Goal: Information Seeking & Learning: Check status

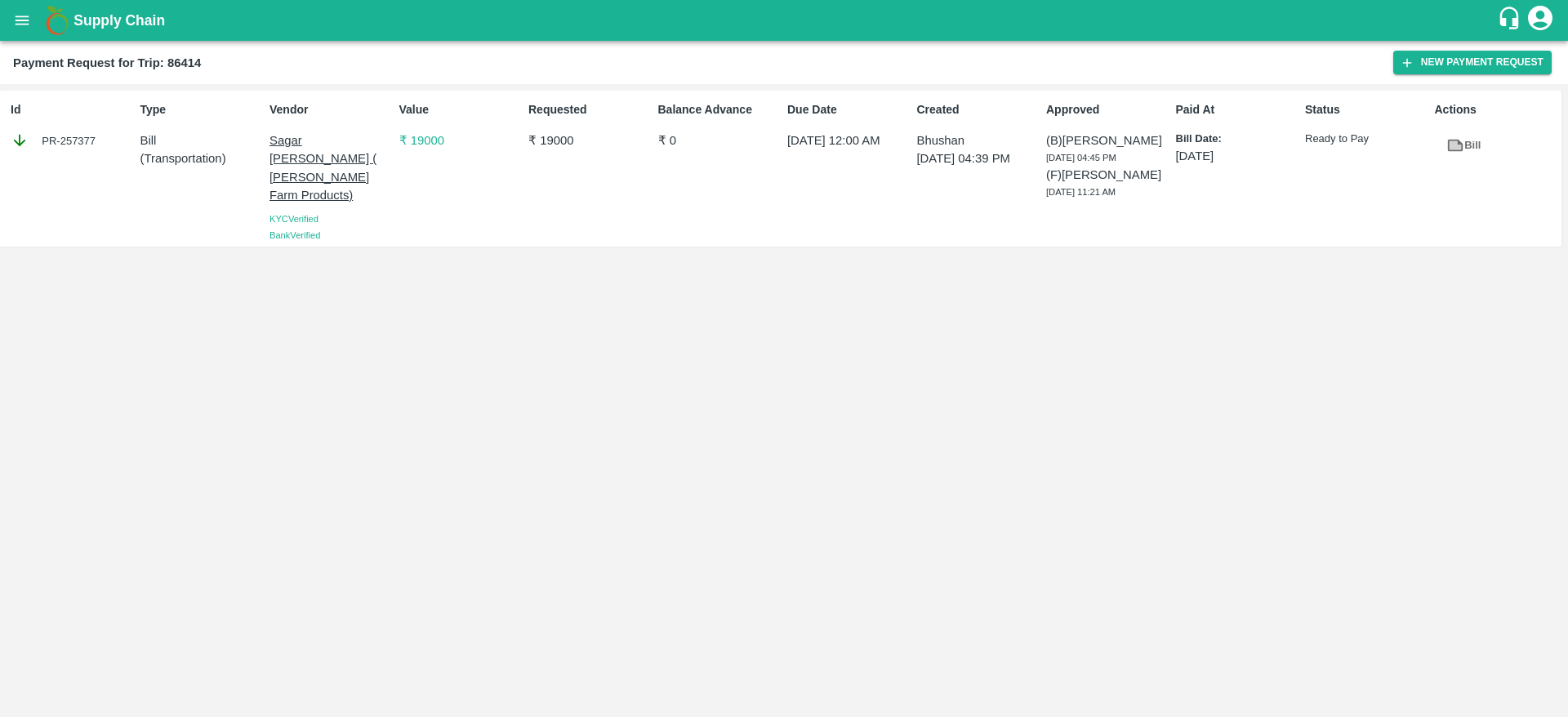
click at [21, 31] on button "open drawer" at bounding box center [22, 21] width 38 height 38
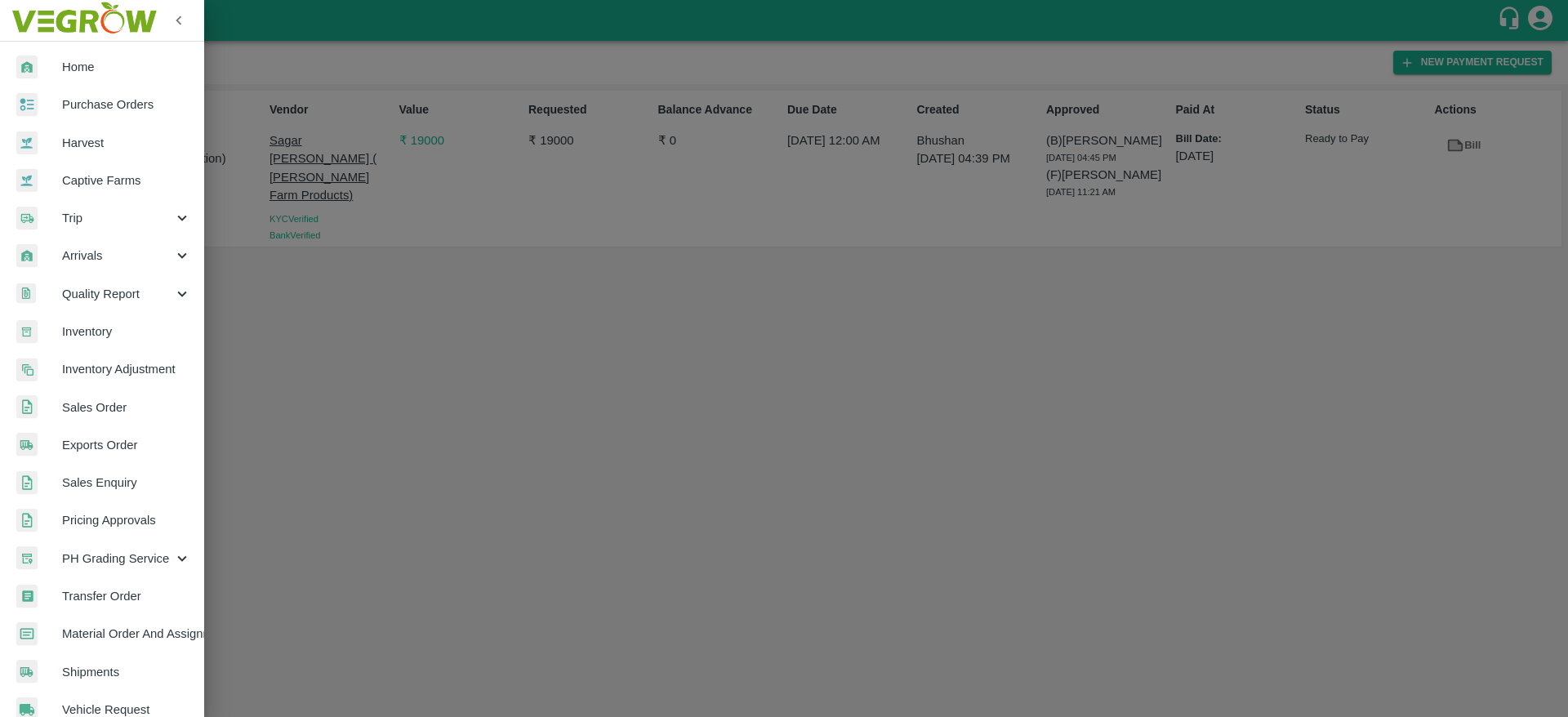
click at [97, 212] on span "Trip" at bounding box center [117, 218] width 111 height 18
click at [105, 247] on span "Fruit Movement" at bounding box center [133, 255] width 116 height 18
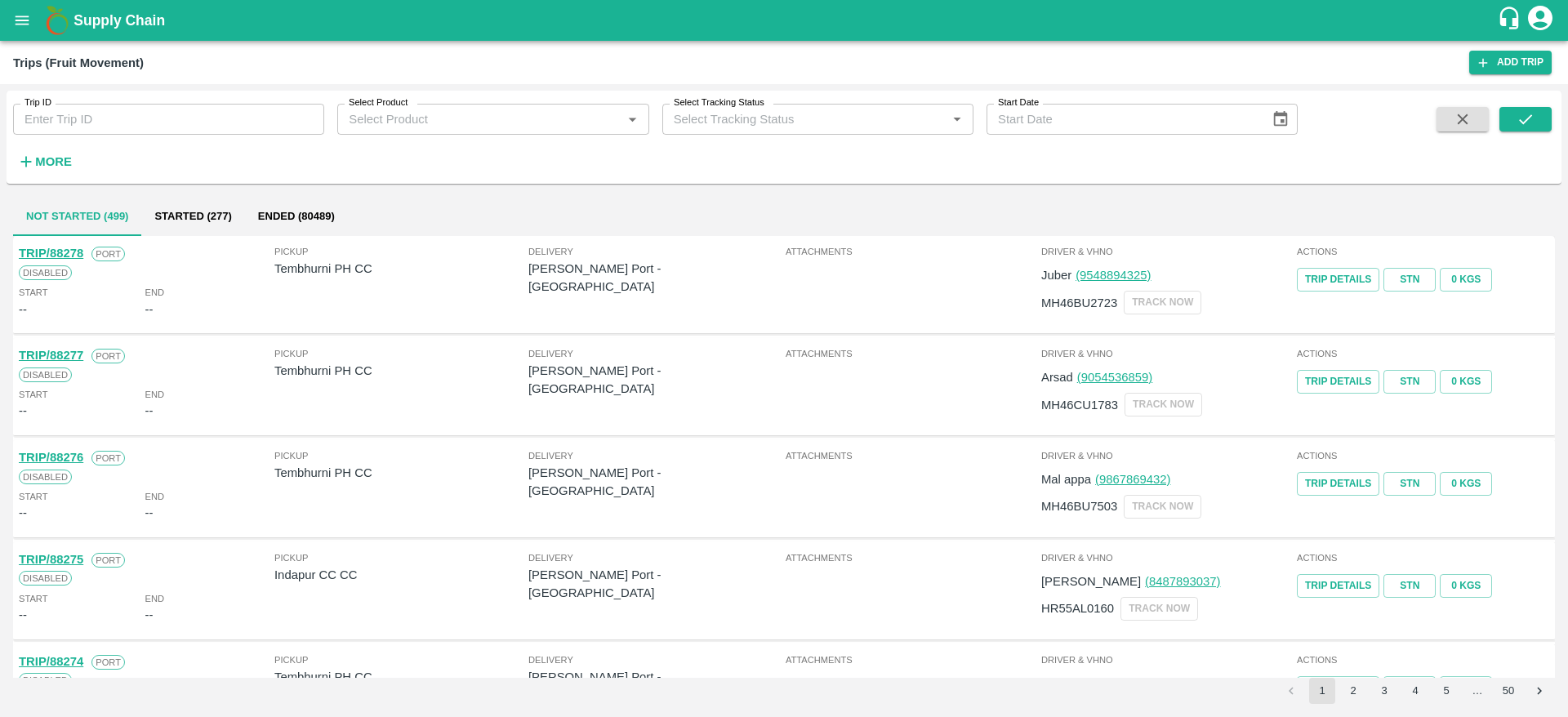
click at [109, 115] on input "Trip ID" at bounding box center [169, 119] width 311 height 31
paste input "73040"
type input "73040"
click at [1518, 105] on div "Trip ID 73040 Trip ID Select Product Select Product   * Select Tracking Status …" at bounding box center [784, 138] width 1555 height 80
click at [1519, 117] on icon "submit" at bounding box center [1526, 119] width 18 height 18
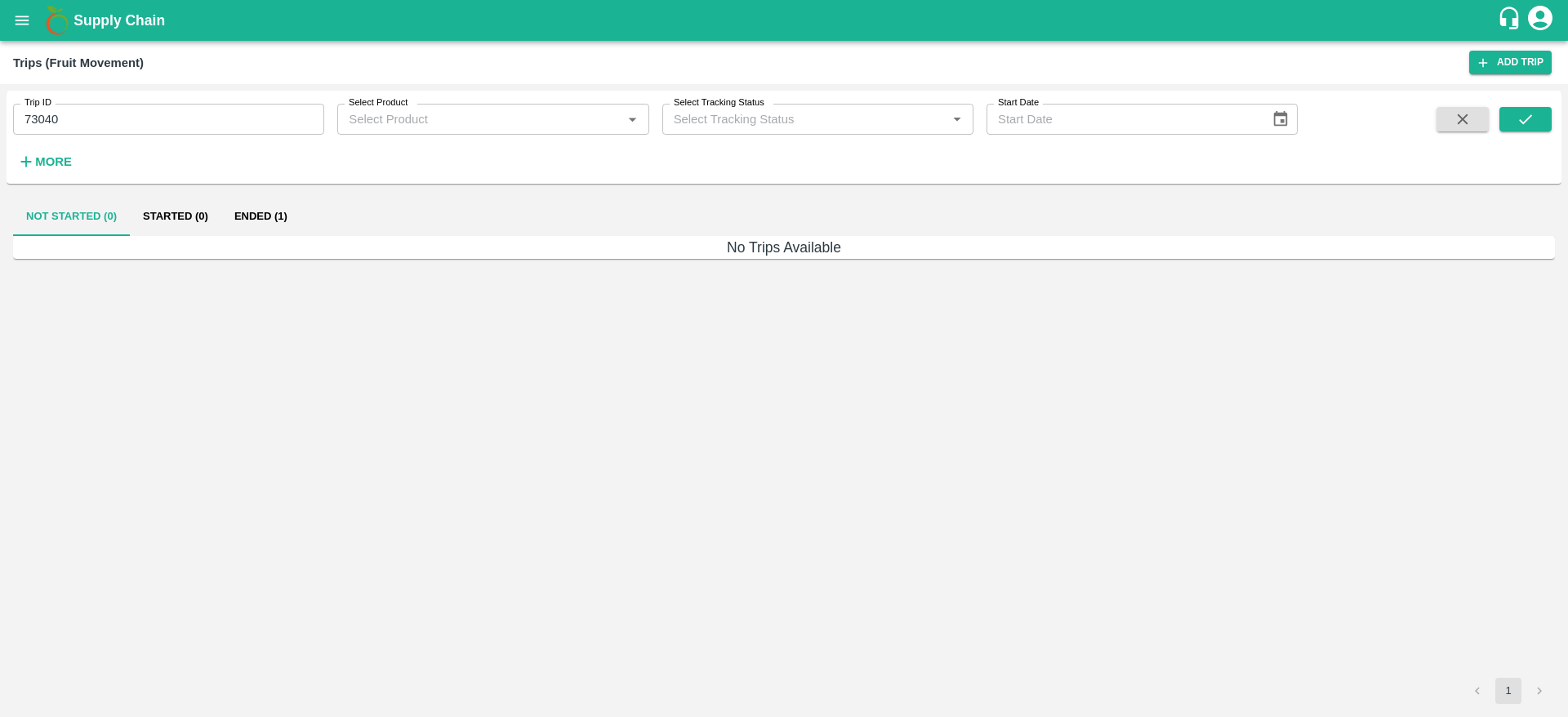
click at [248, 214] on button "Ended (1)" at bounding box center [261, 216] width 80 height 39
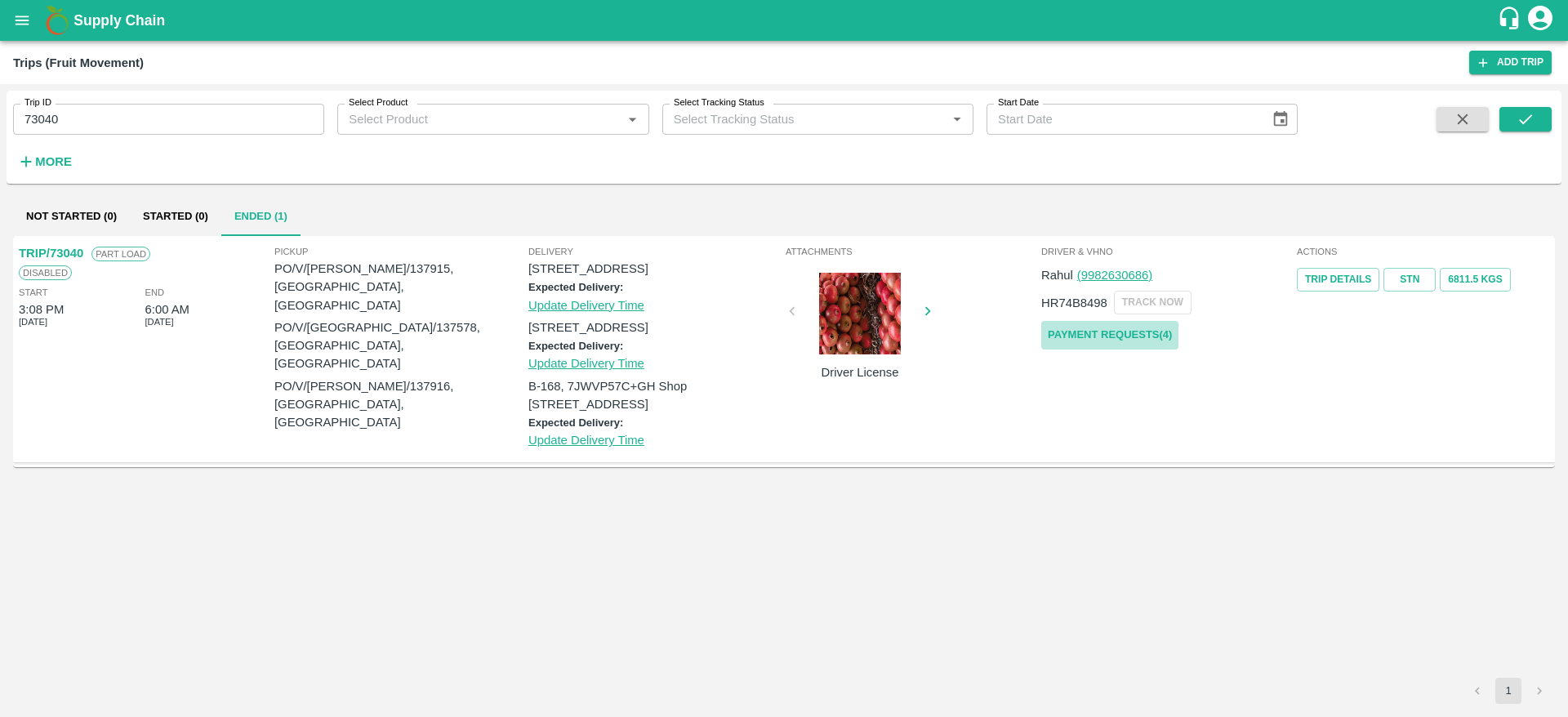
click at [1120, 331] on link "Payment Requests( 4 )" at bounding box center [1111, 335] width 138 height 29
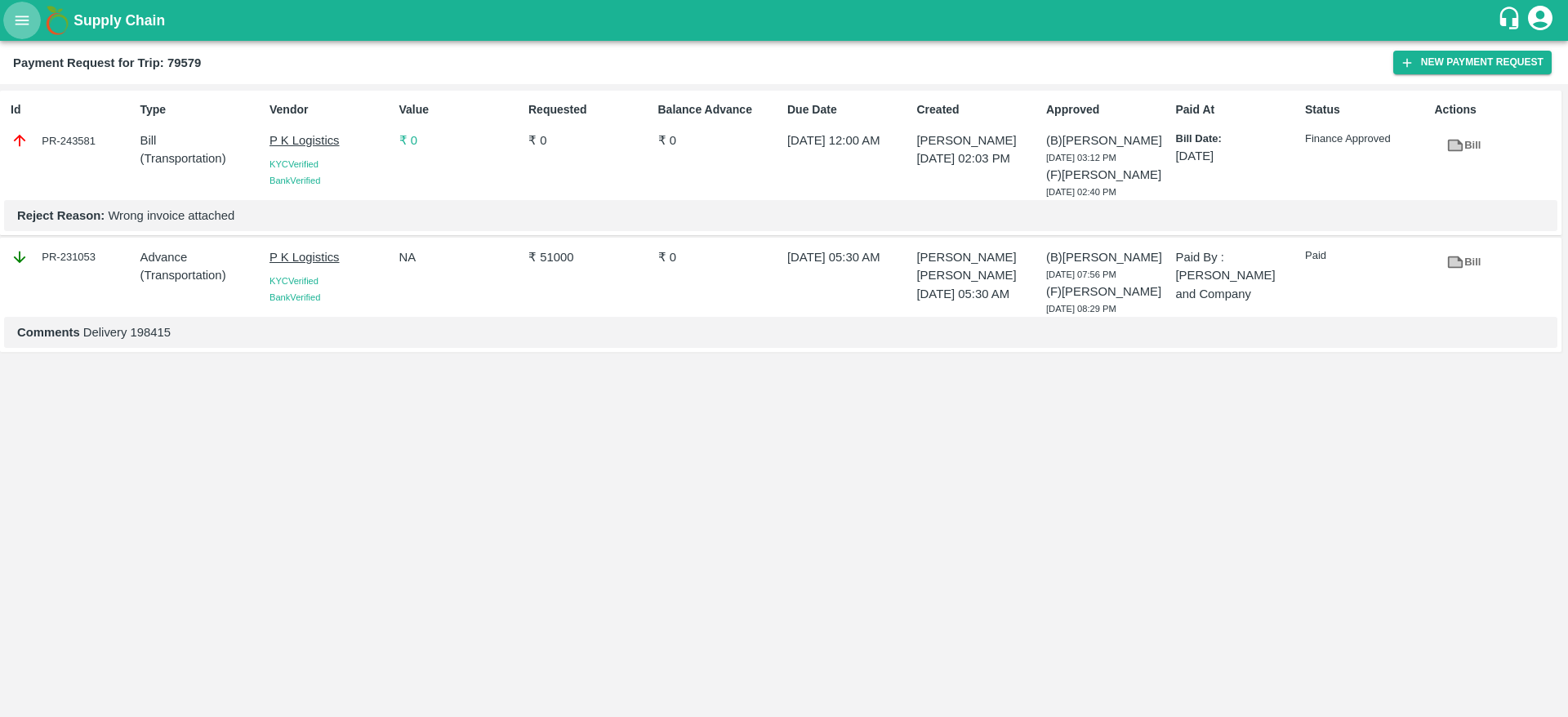
click at [31, 21] on icon "open drawer" at bounding box center [22, 21] width 18 height 18
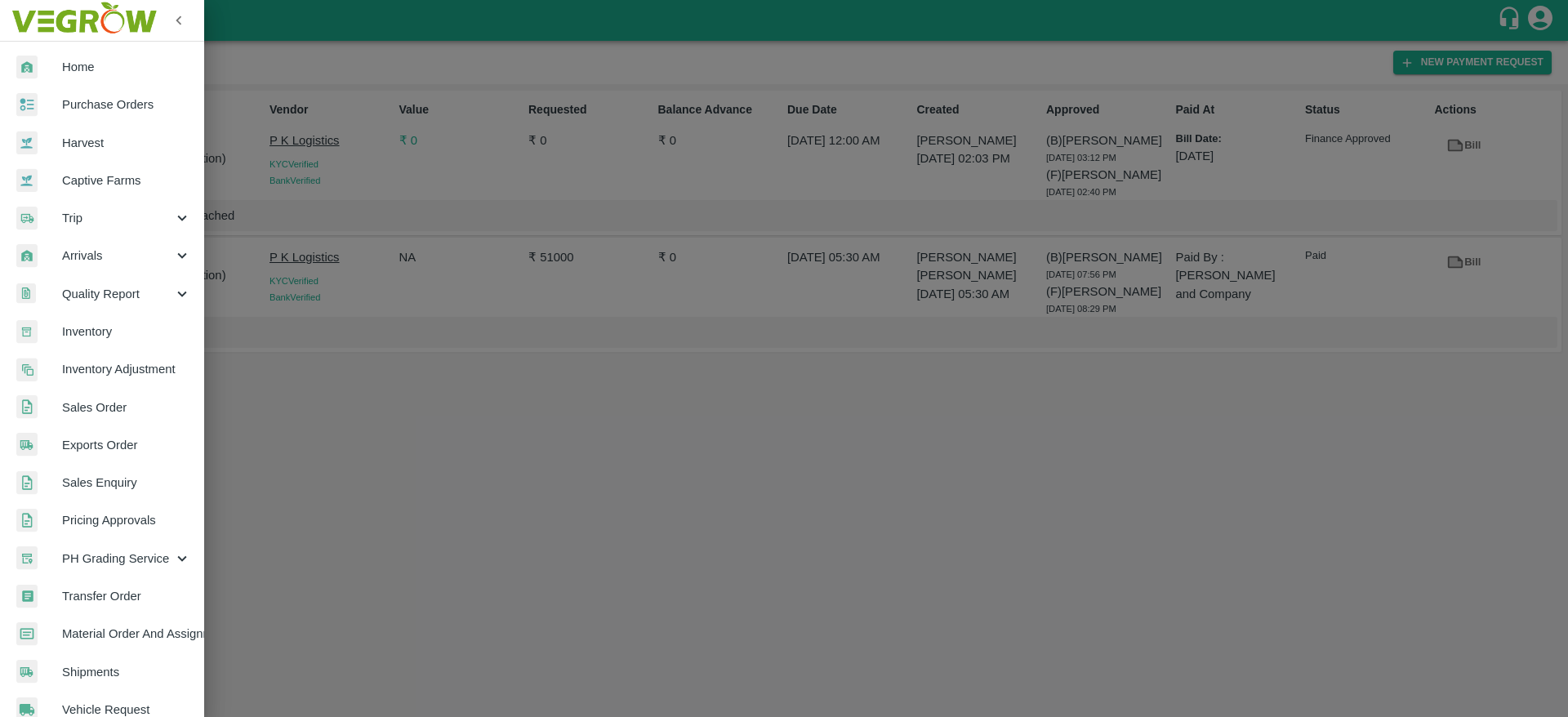
click at [98, 109] on span "Purchase Orders" at bounding box center [126, 104] width 129 height 18
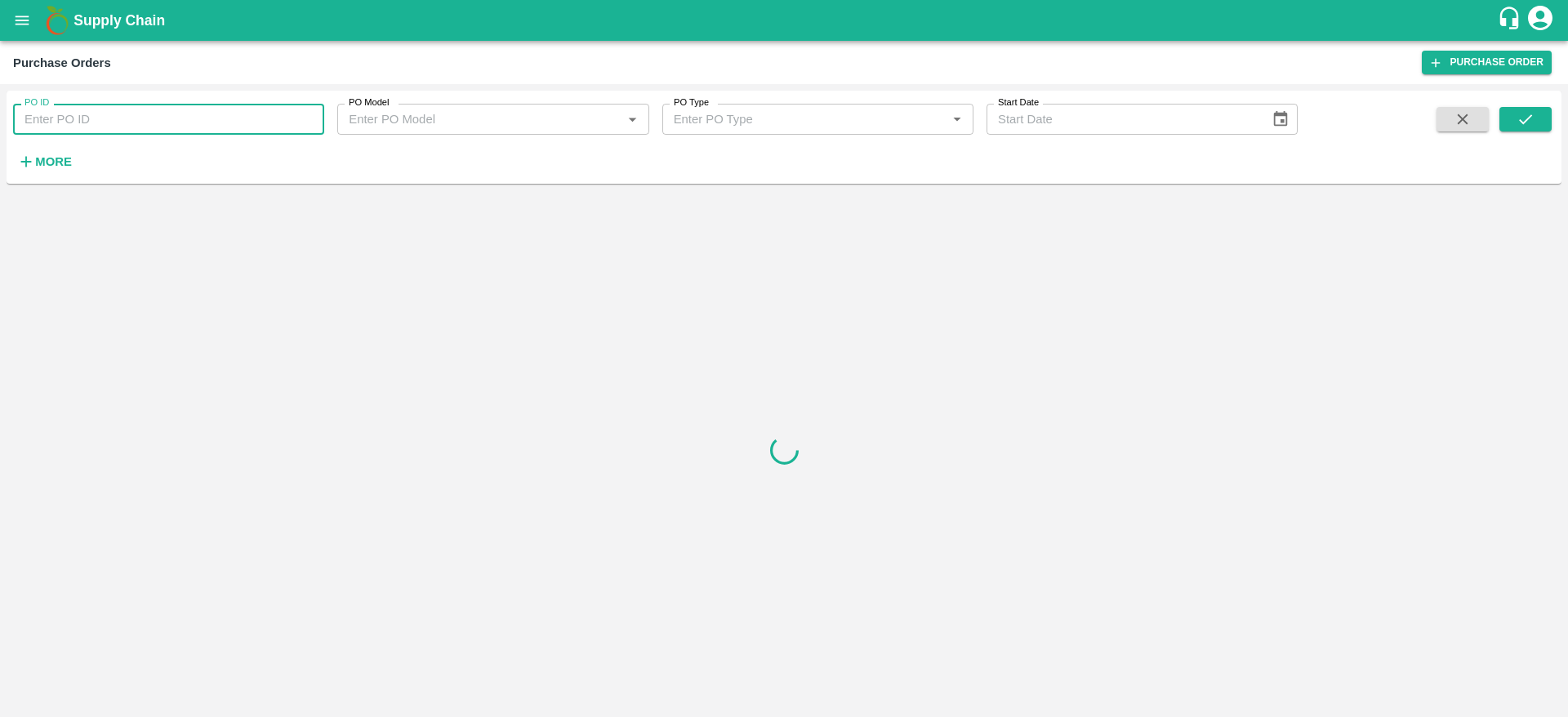
click at [104, 110] on input "PO ID" at bounding box center [169, 119] width 311 height 31
paste input "170860"
click at [1530, 123] on icon "submit" at bounding box center [1526, 119] width 18 height 18
click at [151, 118] on input "170860" at bounding box center [169, 119] width 311 height 31
type input "170860"
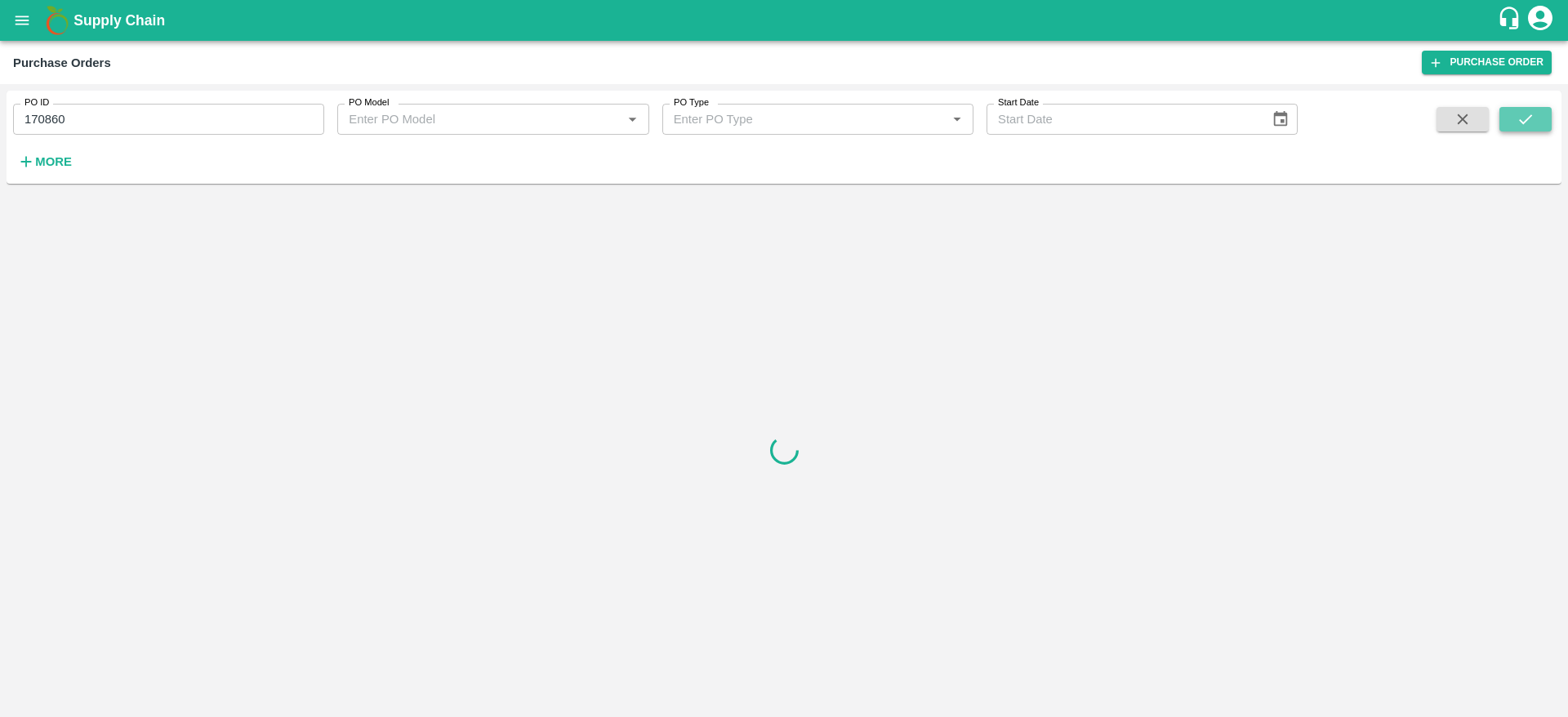
click at [1522, 110] on icon "submit" at bounding box center [1526, 119] width 18 height 18
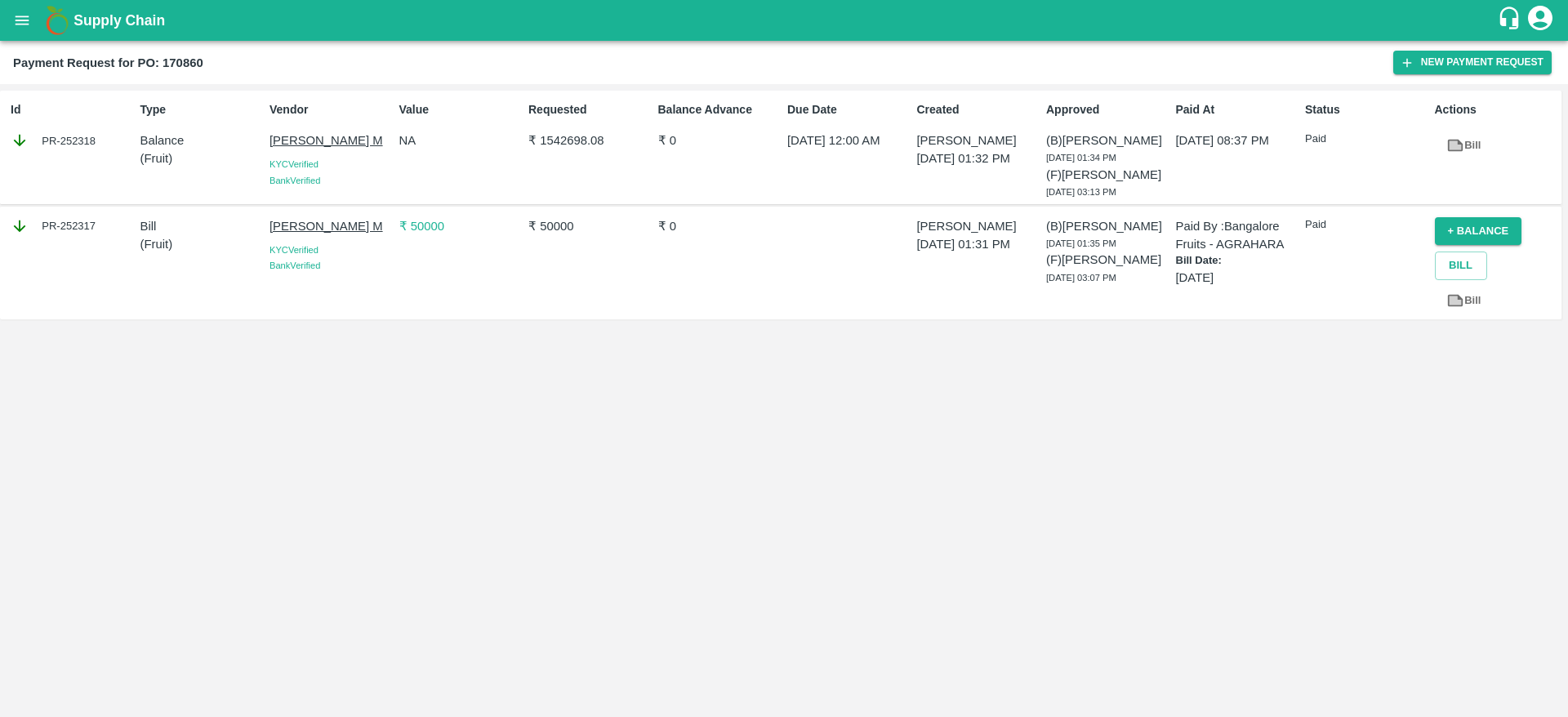
click at [68, 235] on div "PR-252317" at bounding box center [71, 226] width 122 height 18
copy div "252317"
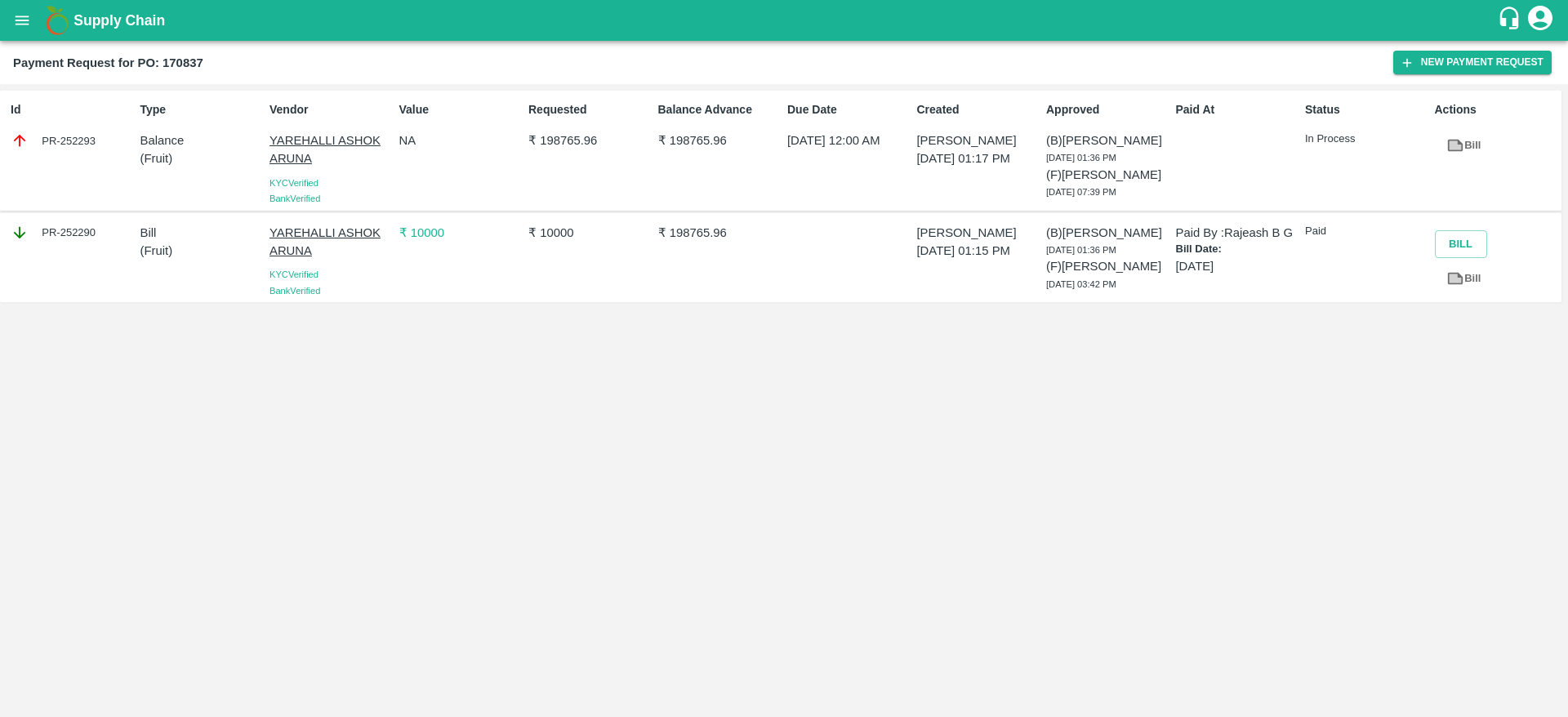
click at [78, 242] on div "PR-252290" at bounding box center [71, 233] width 122 height 18
copy div "252290"
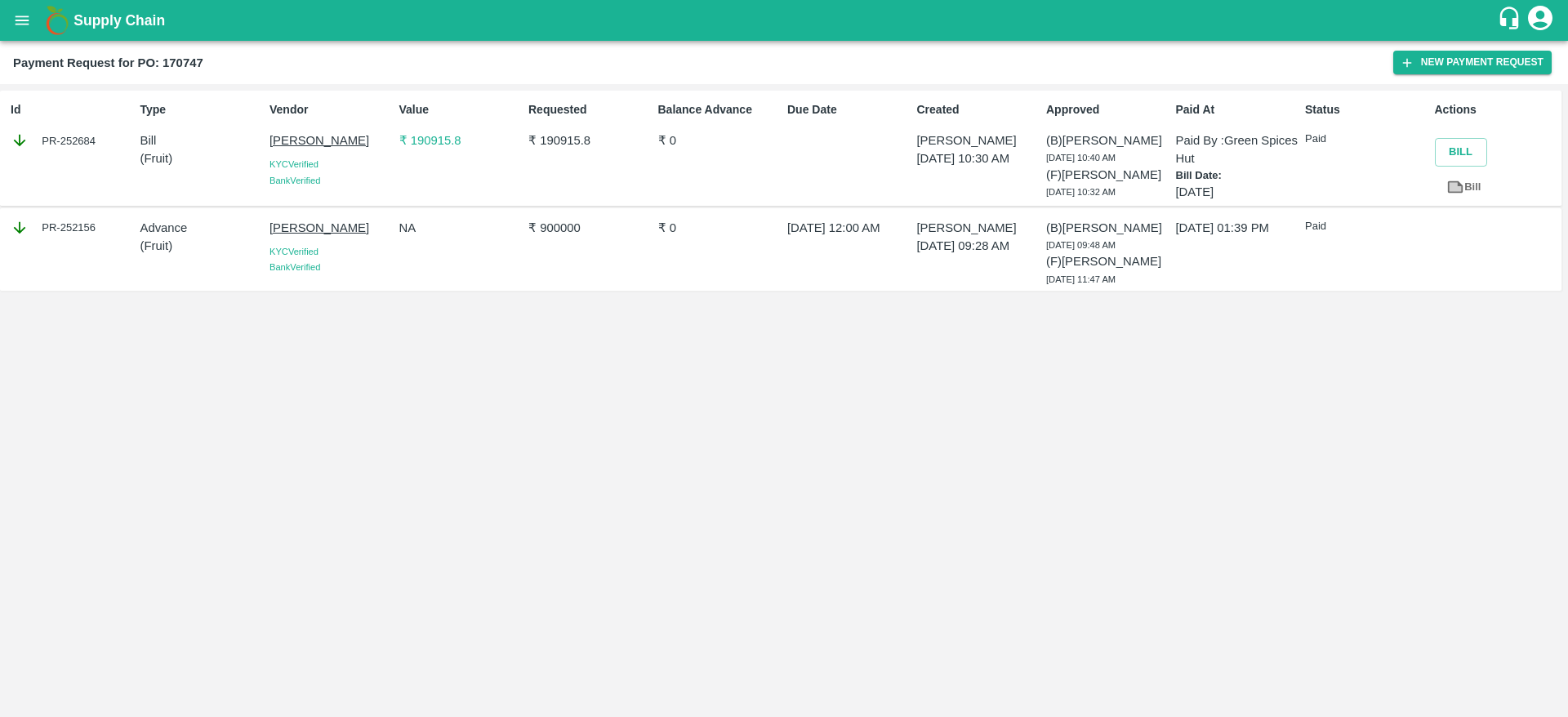
click at [65, 237] on div "PR-252156" at bounding box center [71, 228] width 122 height 18
copy div "252156"
click at [78, 143] on div "PR-252684" at bounding box center [71, 140] width 122 height 18
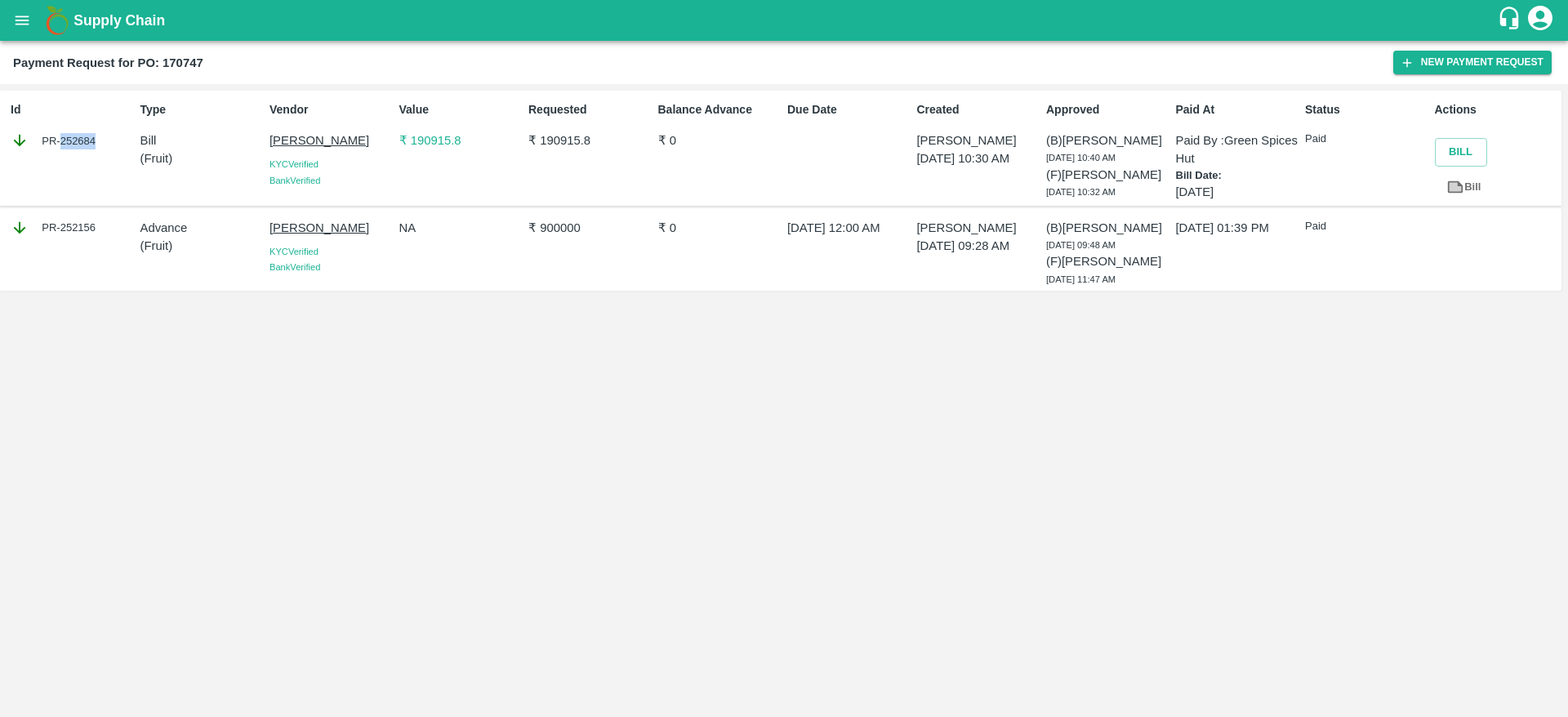
copy div "252684"
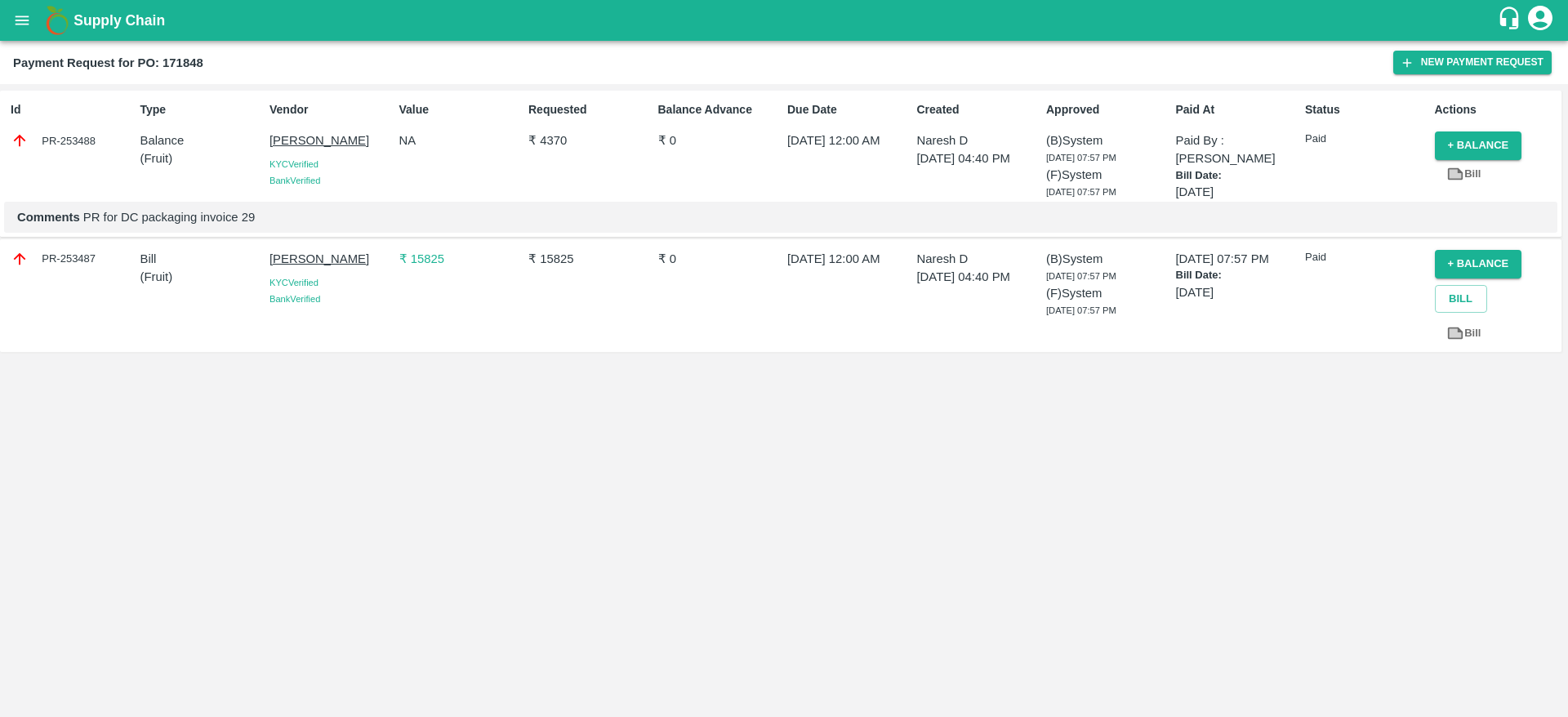
click at [80, 144] on div "PR-253488" at bounding box center [71, 140] width 122 height 18
copy div "253488"
click at [83, 139] on div "PR-253621" at bounding box center [71, 140] width 122 height 18
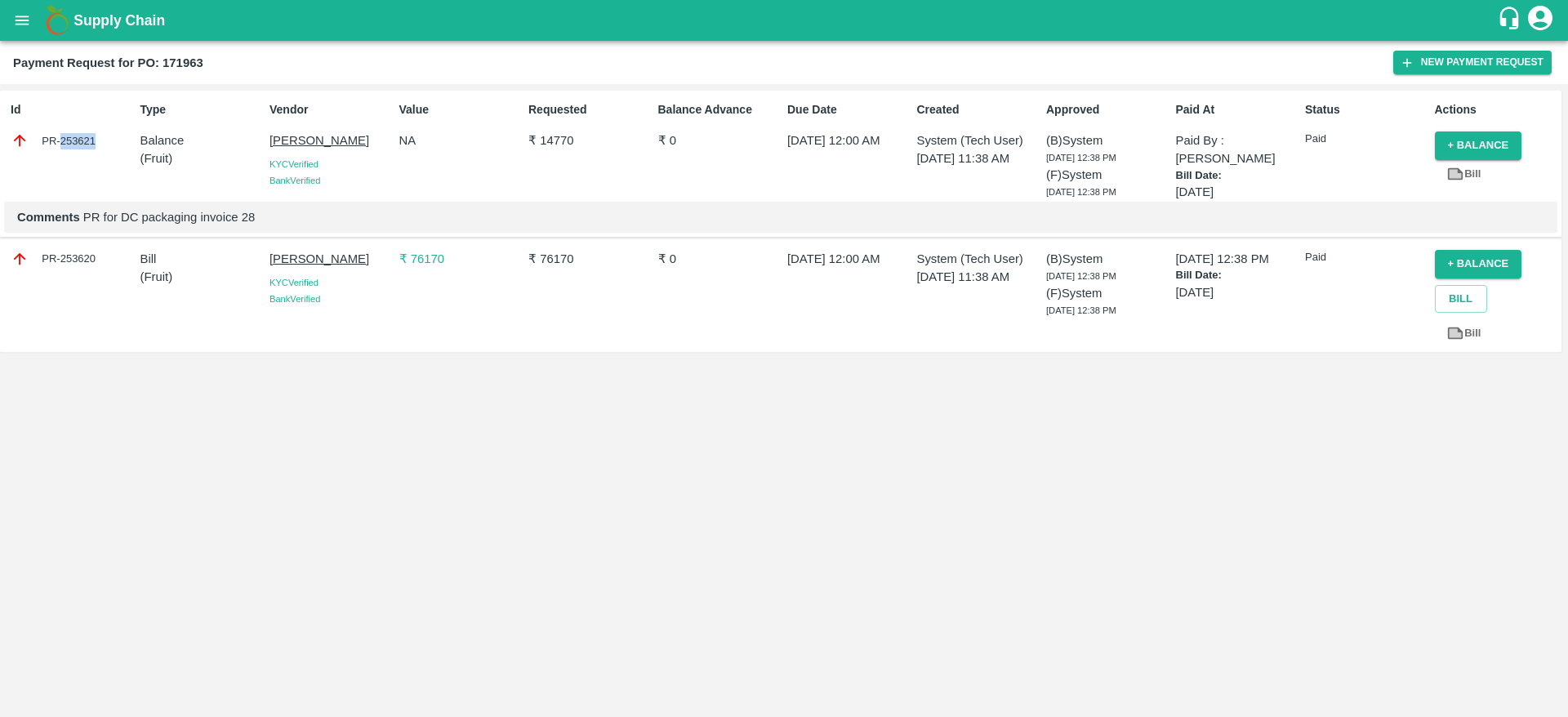
copy div "253621"
click at [71, 138] on div "PR-254496" at bounding box center [71, 140] width 122 height 18
copy div "254496"
click at [86, 143] on div "PR-254657" at bounding box center [71, 140] width 122 height 18
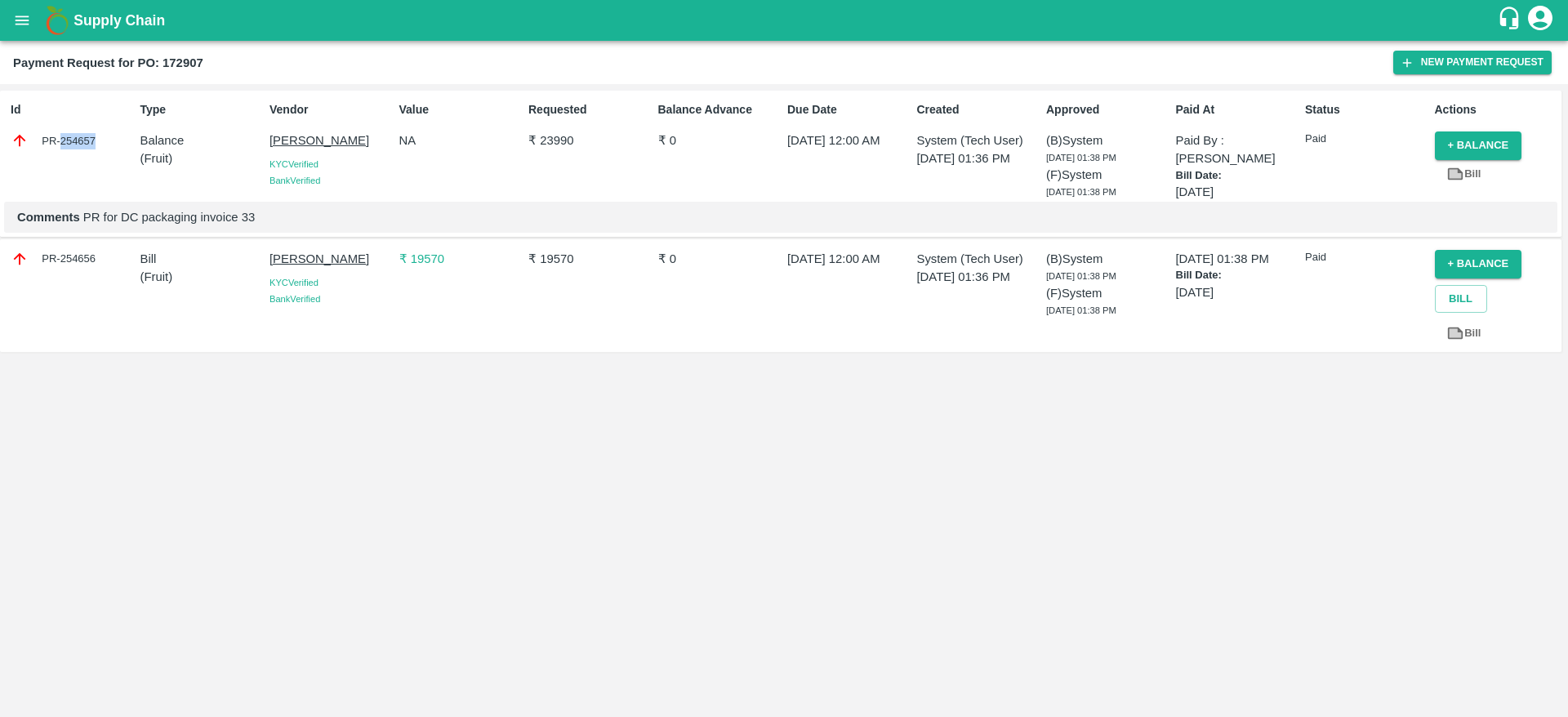
click at [86, 143] on div "PR-254657" at bounding box center [71, 140] width 122 height 18
copy div "254657"
click at [21, 15] on icon "open drawer" at bounding box center [22, 20] width 14 height 9
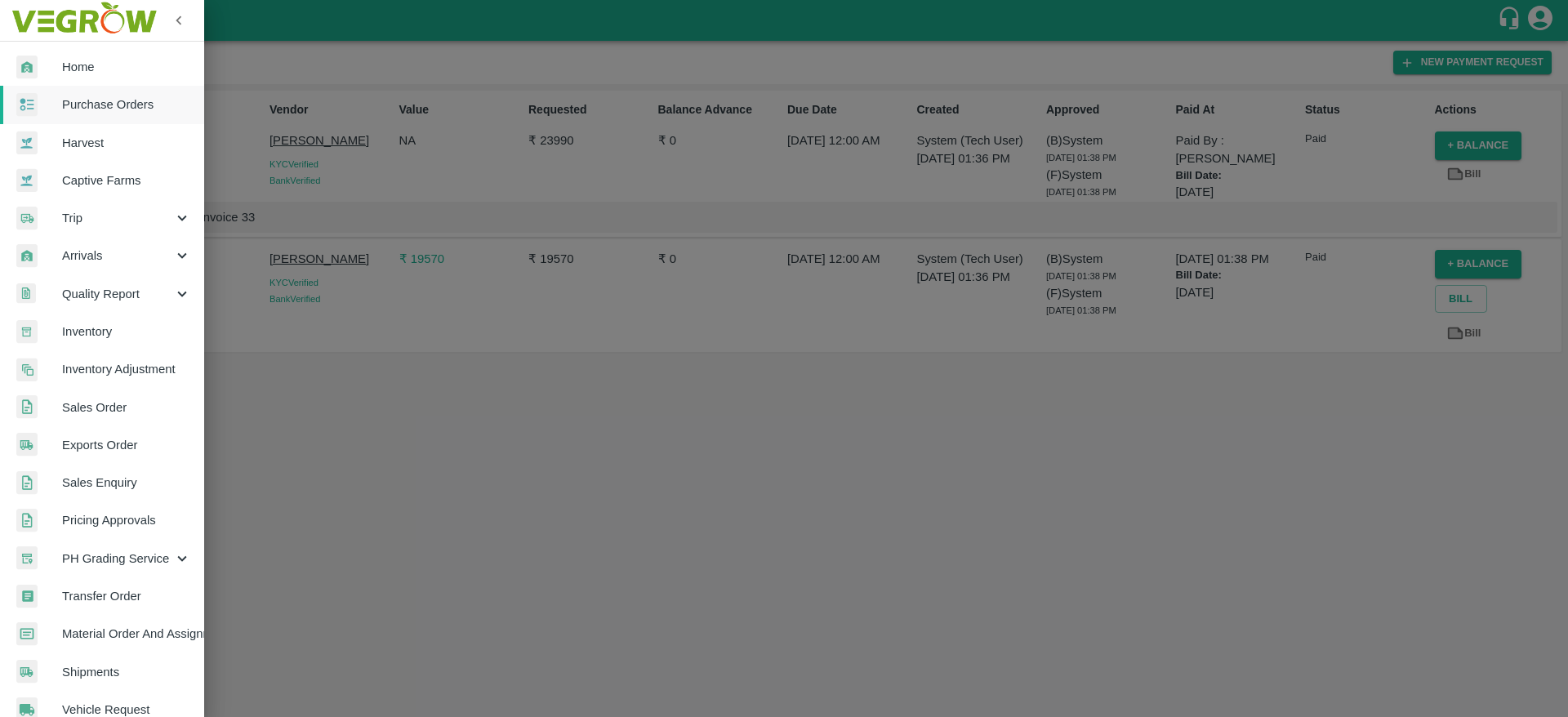
click at [92, 121] on link "Purchase Orders" at bounding box center [102, 104] width 205 height 38
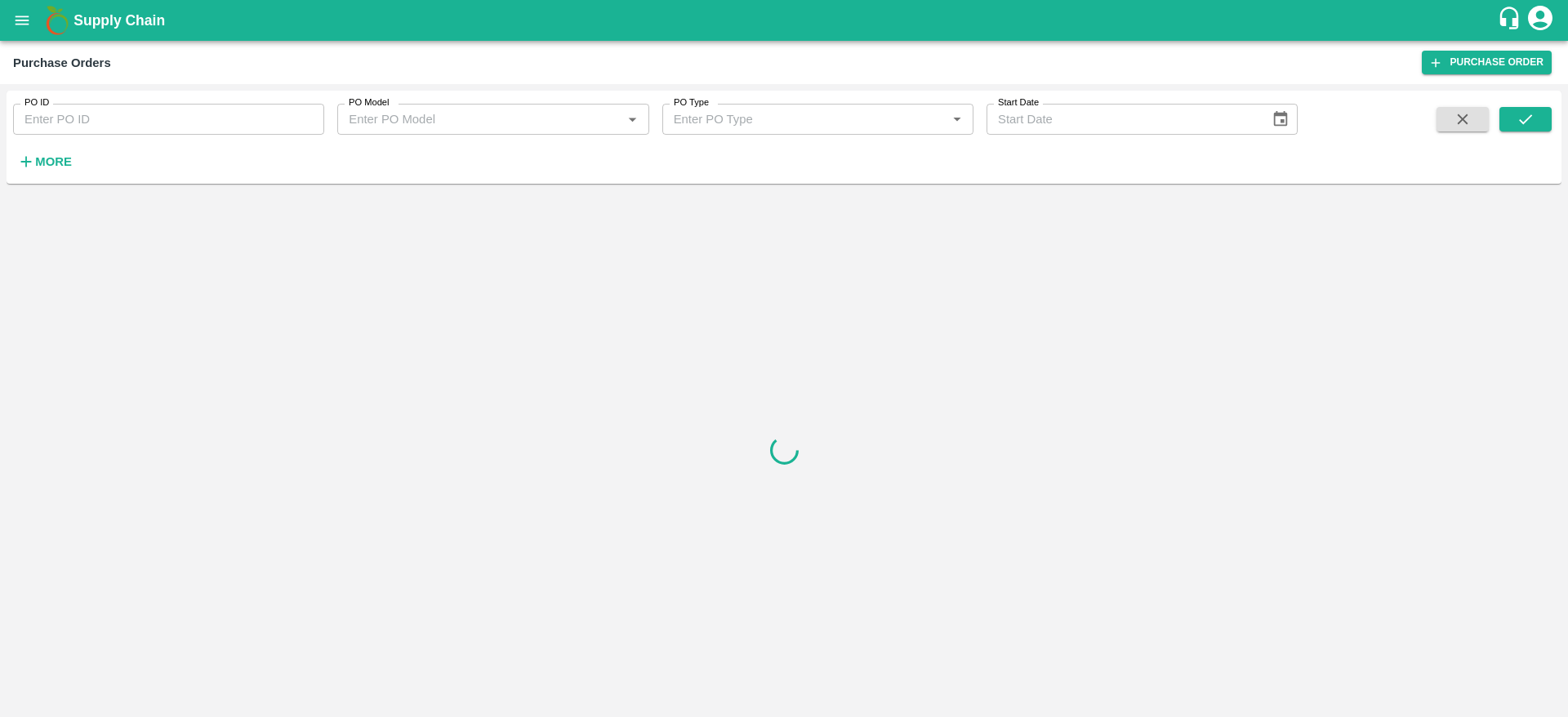
click at [96, 123] on input "PO ID" at bounding box center [169, 119] width 311 height 31
paste input "172907"
type input "172907"
click at [1529, 129] on button "submit" at bounding box center [1526, 119] width 53 height 24
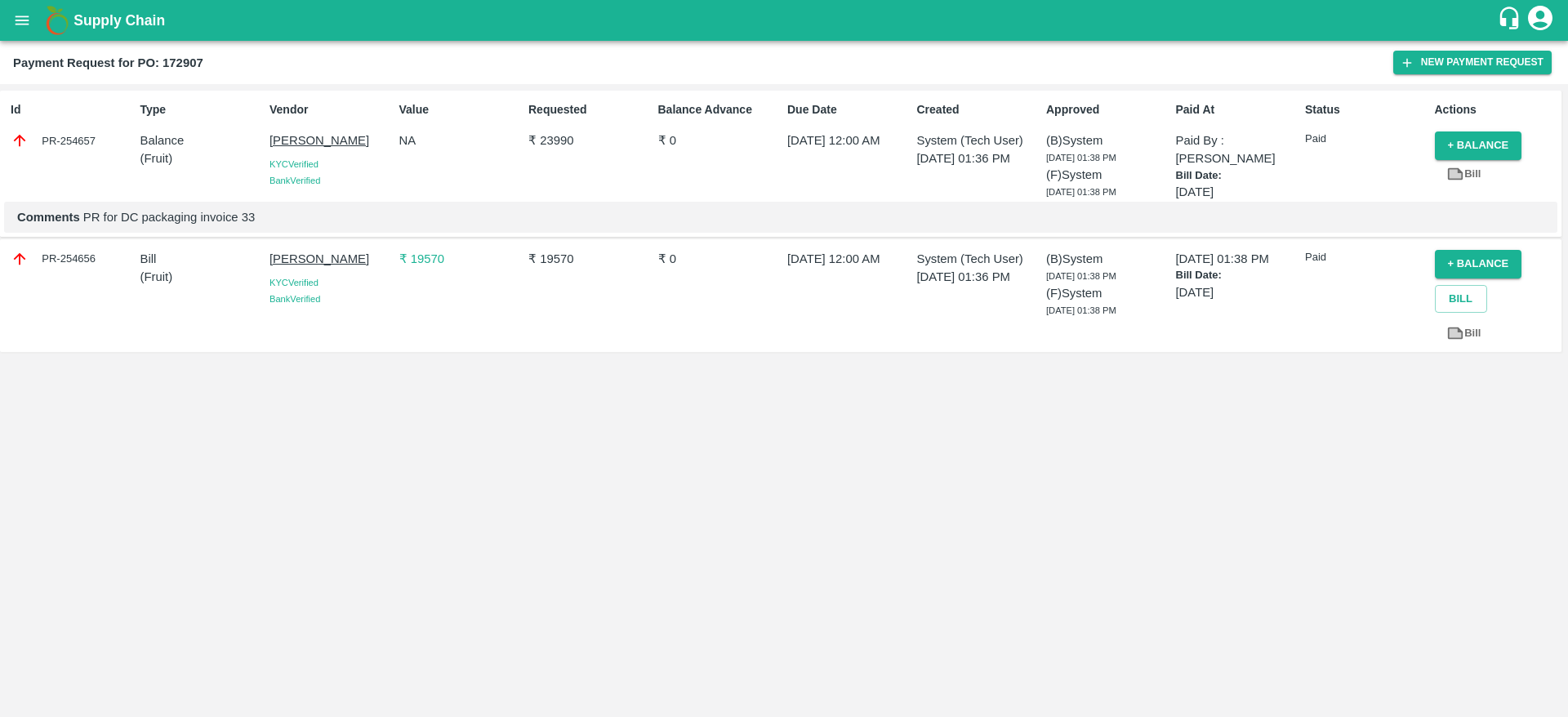
click at [72, 257] on div "PR-254656" at bounding box center [71, 259] width 122 height 18
copy div "254656"
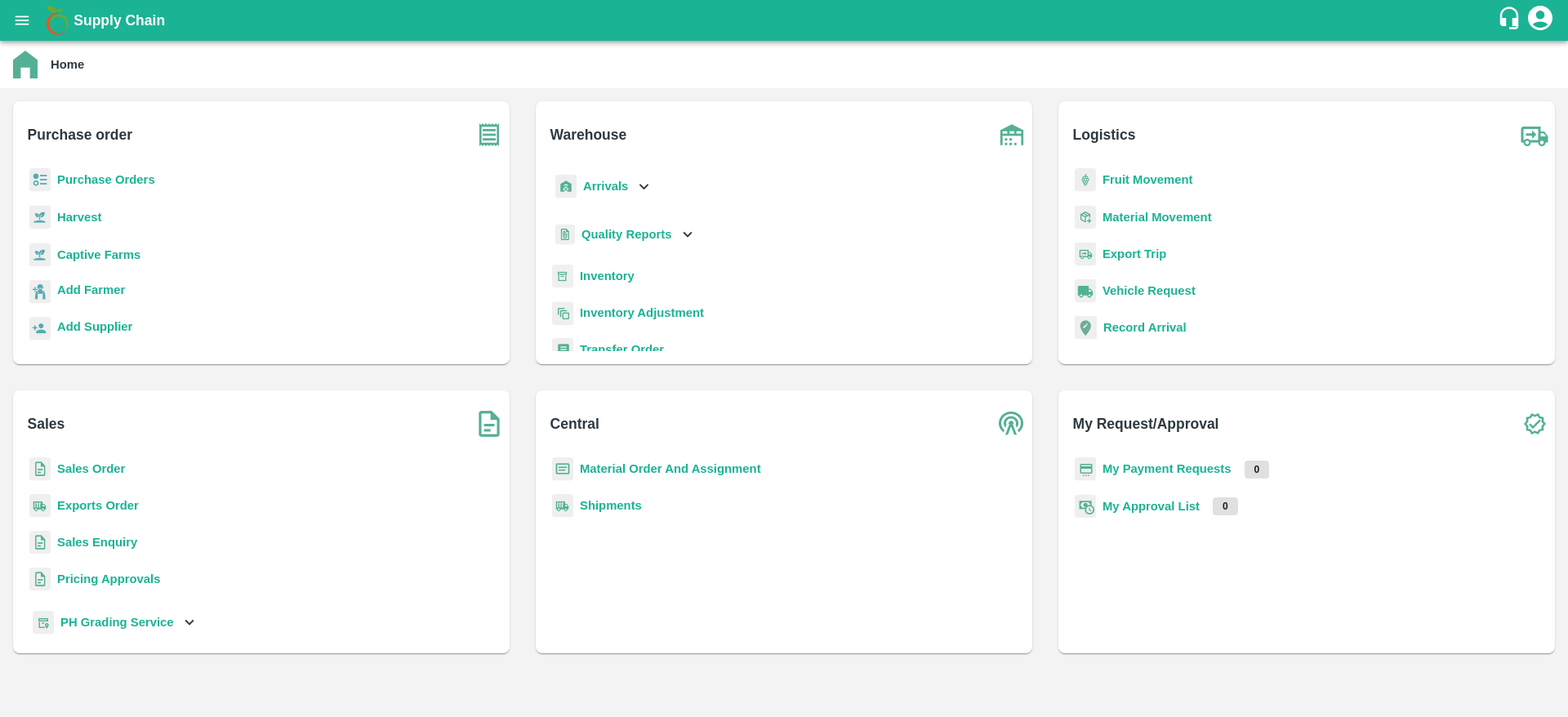
click at [141, 182] on b "Purchase Orders" at bounding box center [106, 179] width 98 height 13
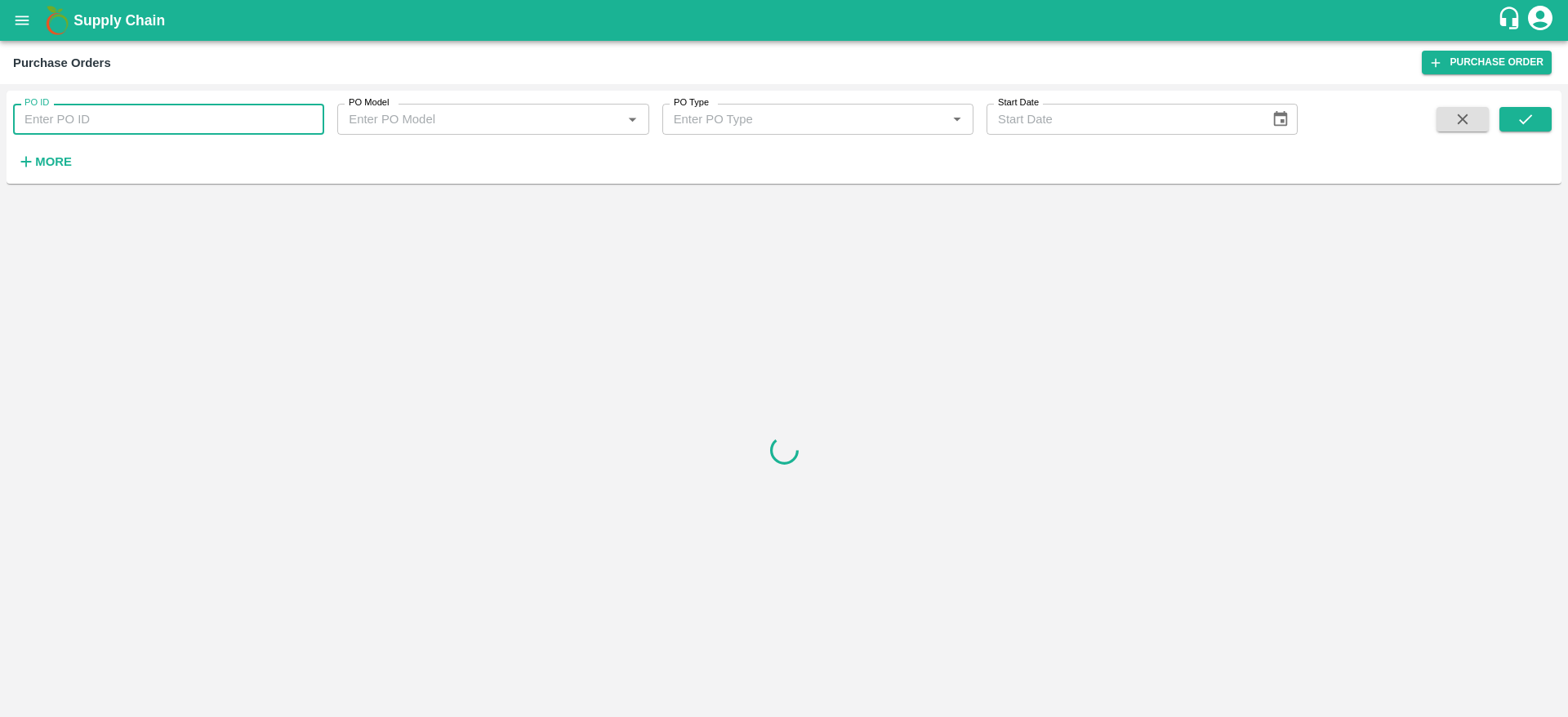
click at [134, 133] on input "PO ID" at bounding box center [169, 119] width 311 height 31
paste input "171848"
type input "171848"
click at [1512, 138] on span at bounding box center [1526, 140] width 53 height 67
click at [1523, 121] on icon "submit" at bounding box center [1526, 119] width 18 height 18
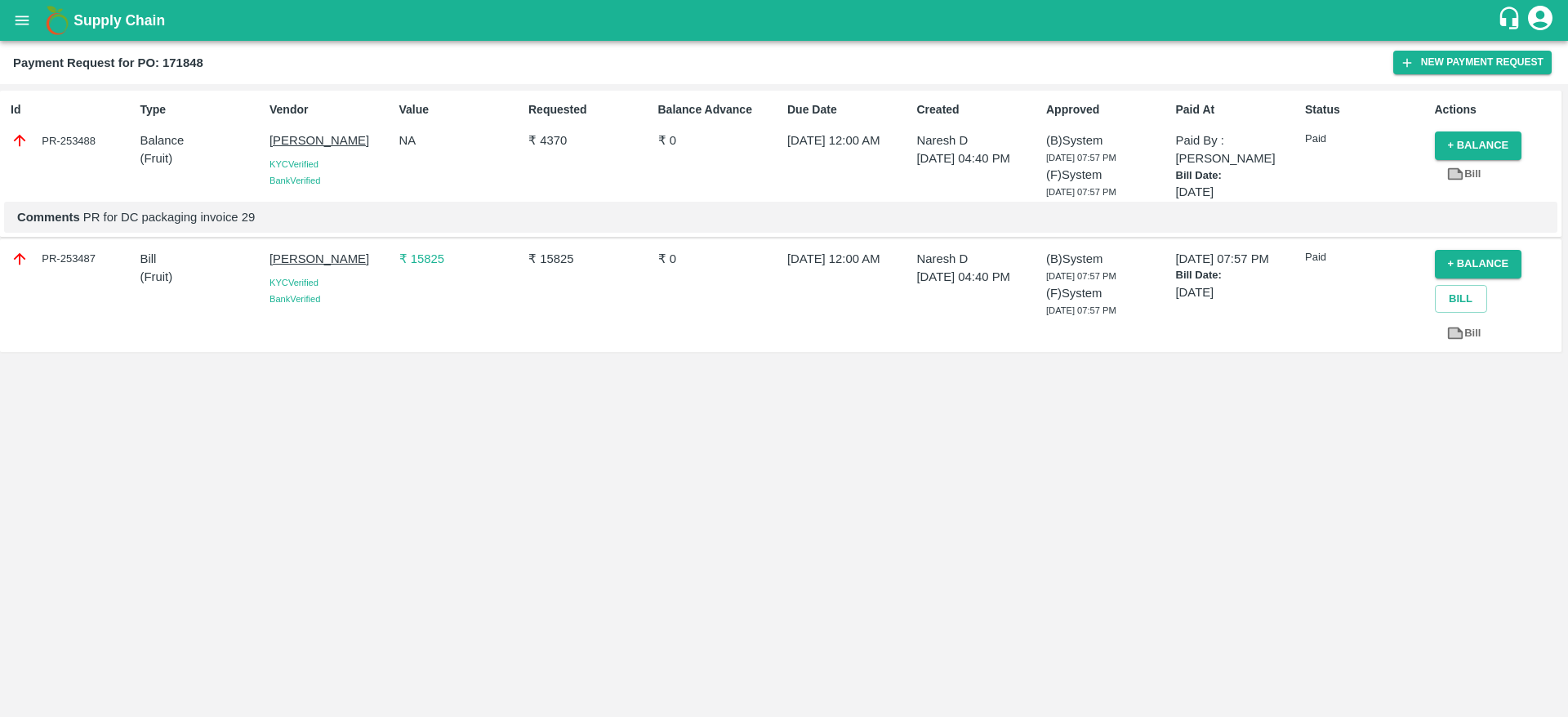
click at [79, 269] on div "PR-253487" at bounding box center [69, 295] width 129 height 104
click at [78, 269] on div "PR-253487" at bounding box center [69, 295] width 129 height 104
copy div "253487"
click at [74, 254] on div "PR-253620" at bounding box center [71, 259] width 122 height 18
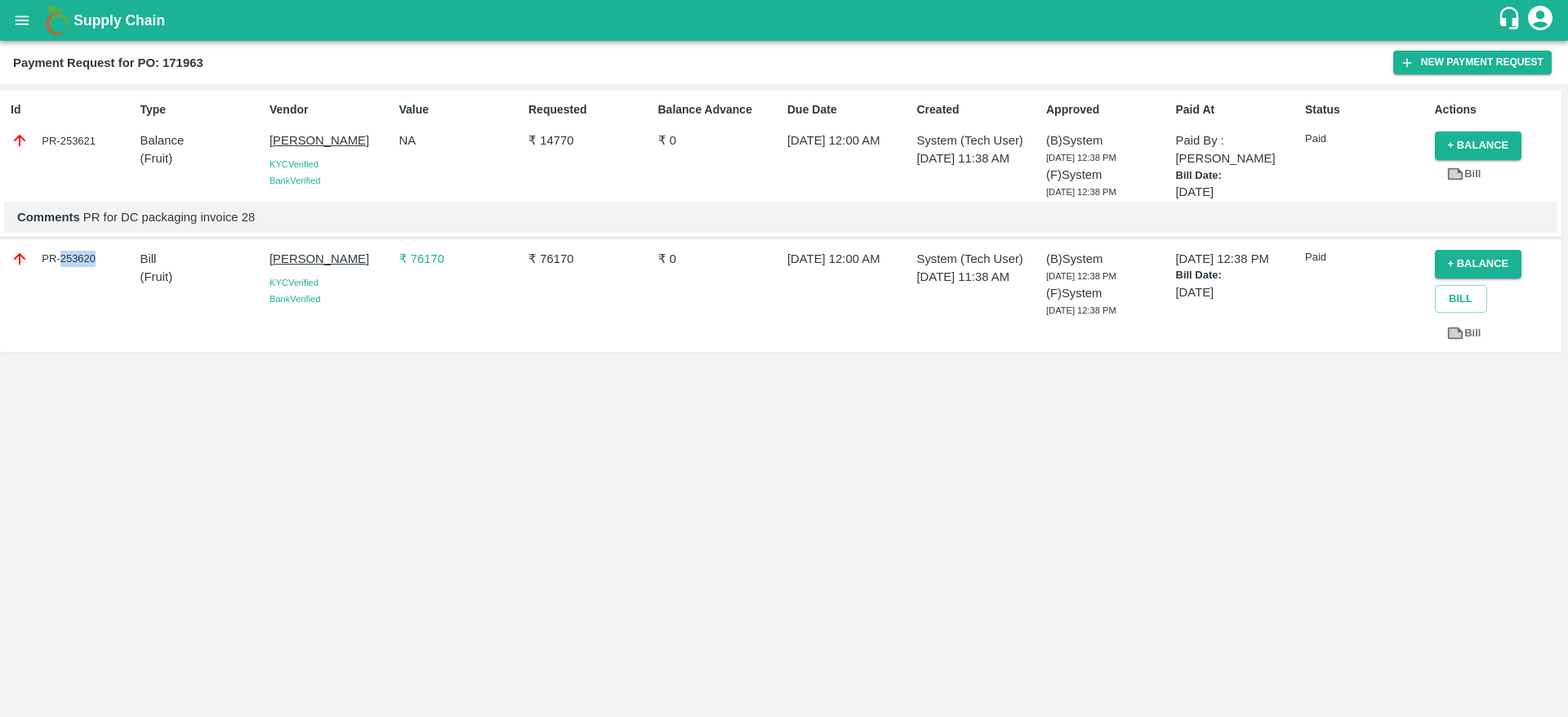
copy div "253620"
click at [64, 248] on div "PR-254495" at bounding box center [69, 295] width 129 height 104
copy div "PR"
click at [79, 261] on div "PR-254495" at bounding box center [71, 259] width 122 height 18
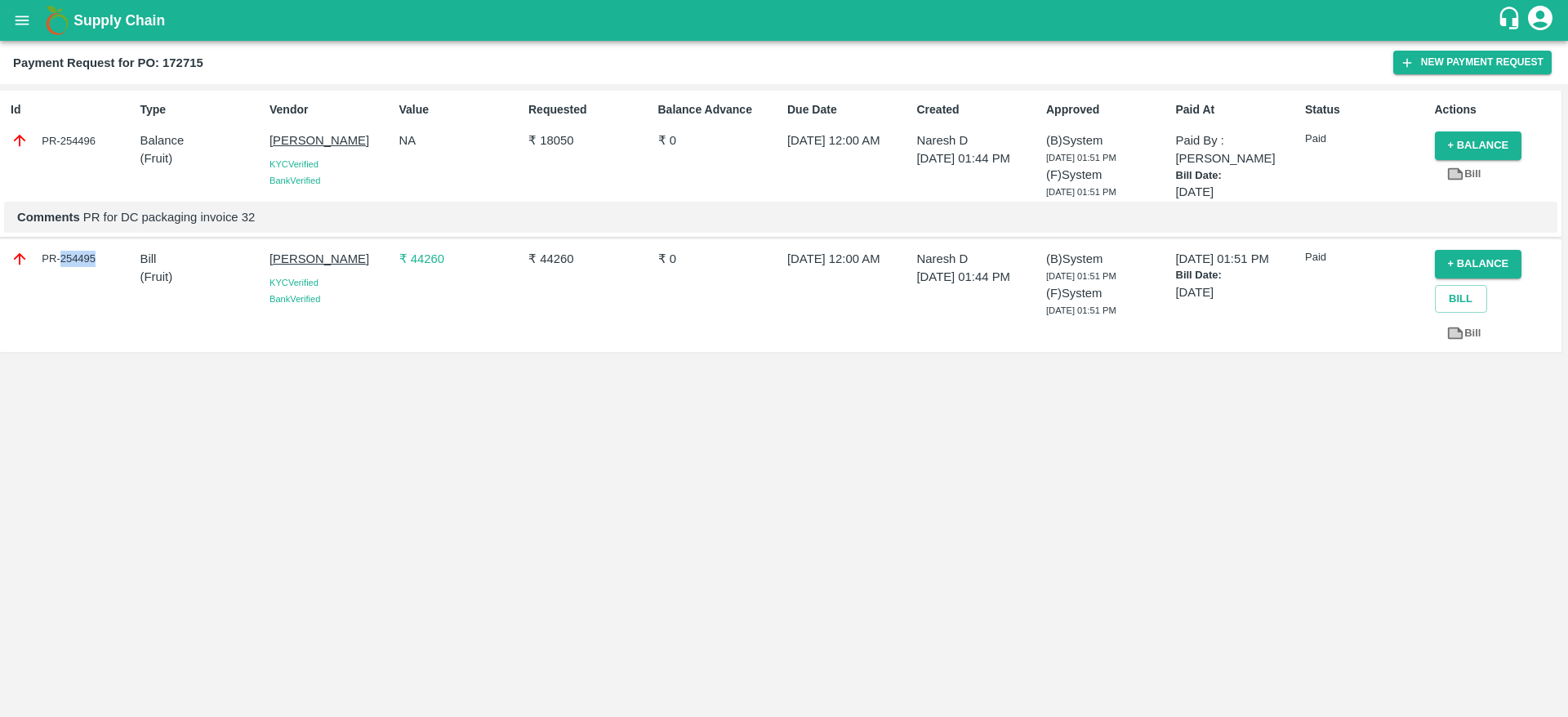
copy div "254495"
click at [79, 261] on div "PR-254495" at bounding box center [71, 259] width 122 height 18
copy div "254495"
click at [77, 263] on div "PR-254656" at bounding box center [71, 259] width 122 height 18
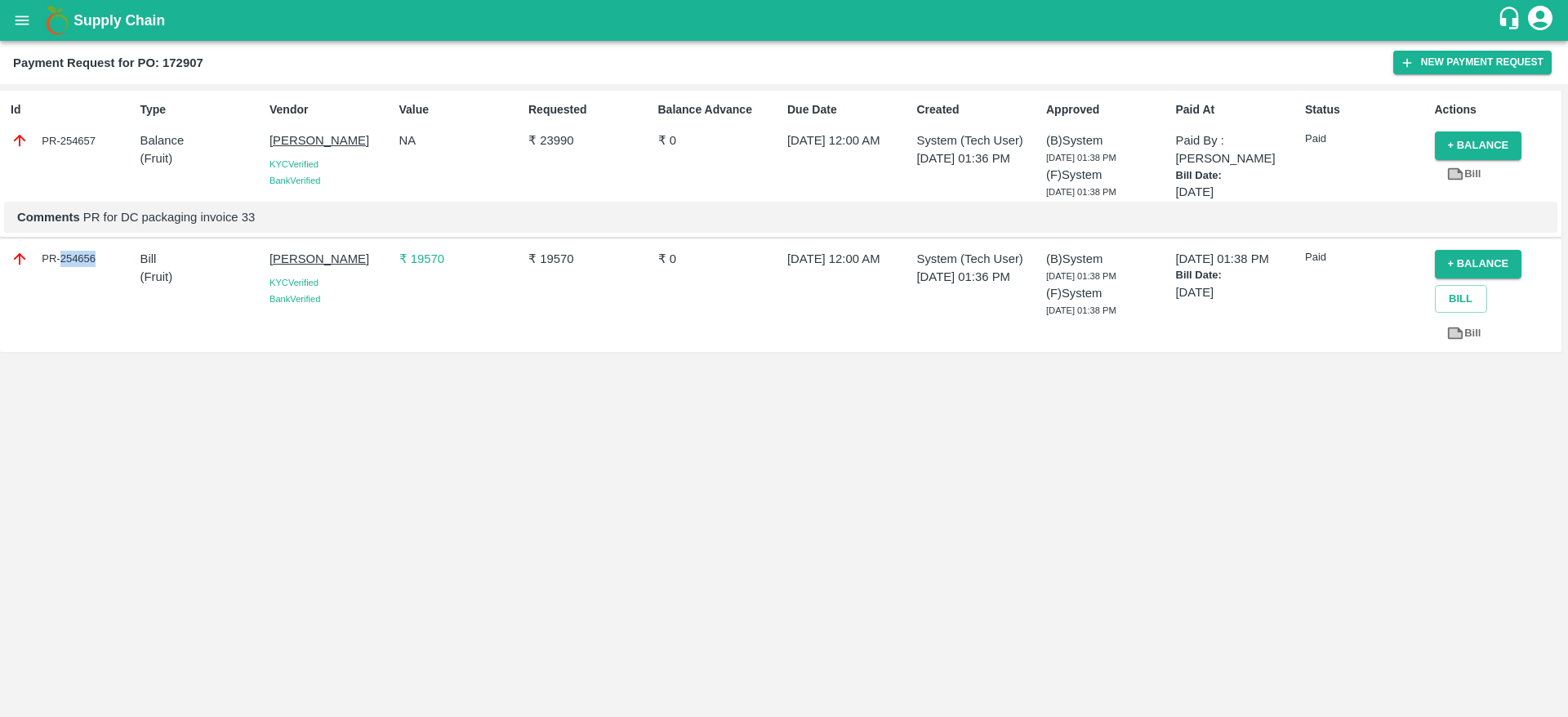
copy div "254656"
click at [550, 143] on p "₹ 23990" at bounding box center [590, 140] width 122 height 18
drag, startPoint x: 1229, startPoint y: 138, endPoint x: 1233, endPoint y: 157, distance: 19.4
click at [1233, 157] on p "Paid By : Surinder Kumar" at bounding box center [1237, 149] width 122 height 37
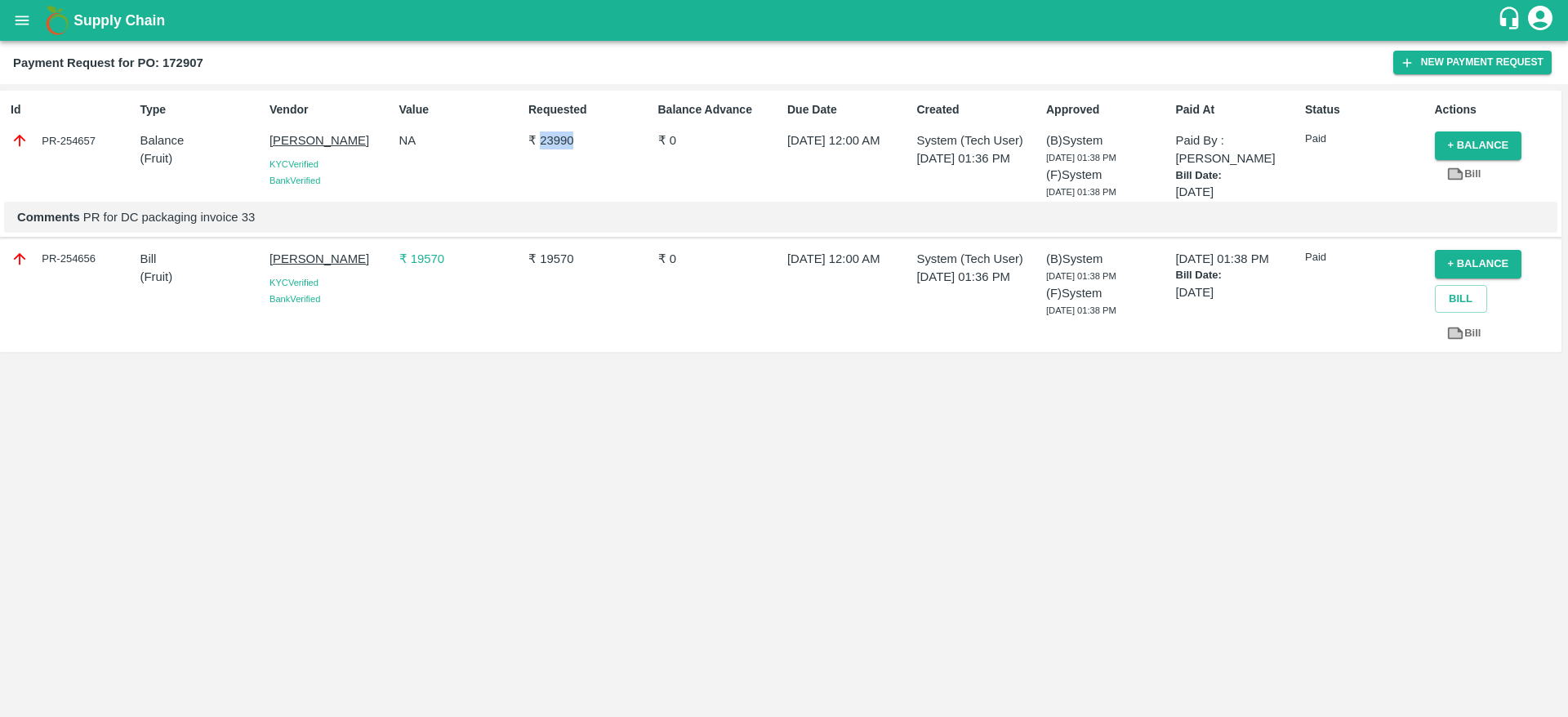
copy p "[PERSON_NAME]"
click at [81, 175] on div "Id PR-254657" at bounding box center [69, 147] width 129 height 106
click at [71, 275] on div "PR-254656" at bounding box center [69, 295] width 129 height 104
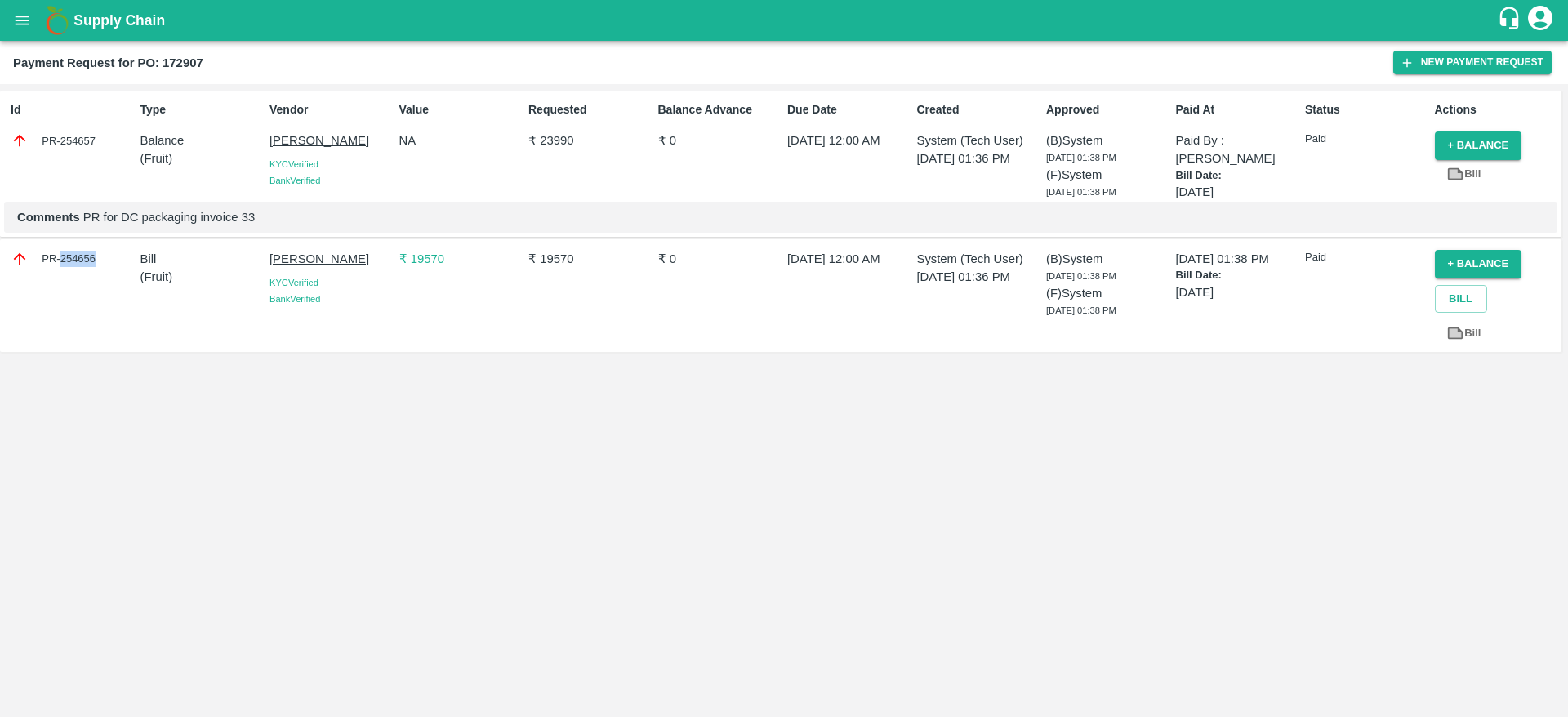
copy div "254656"
click at [74, 139] on div "PR-254730" at bounding box center [71, 140] width 122 height 18
copy div "254730"
click at [186, 65] on b "Payment Request for PO: 172975" at bounding box center [108, 63] width 190 height 13
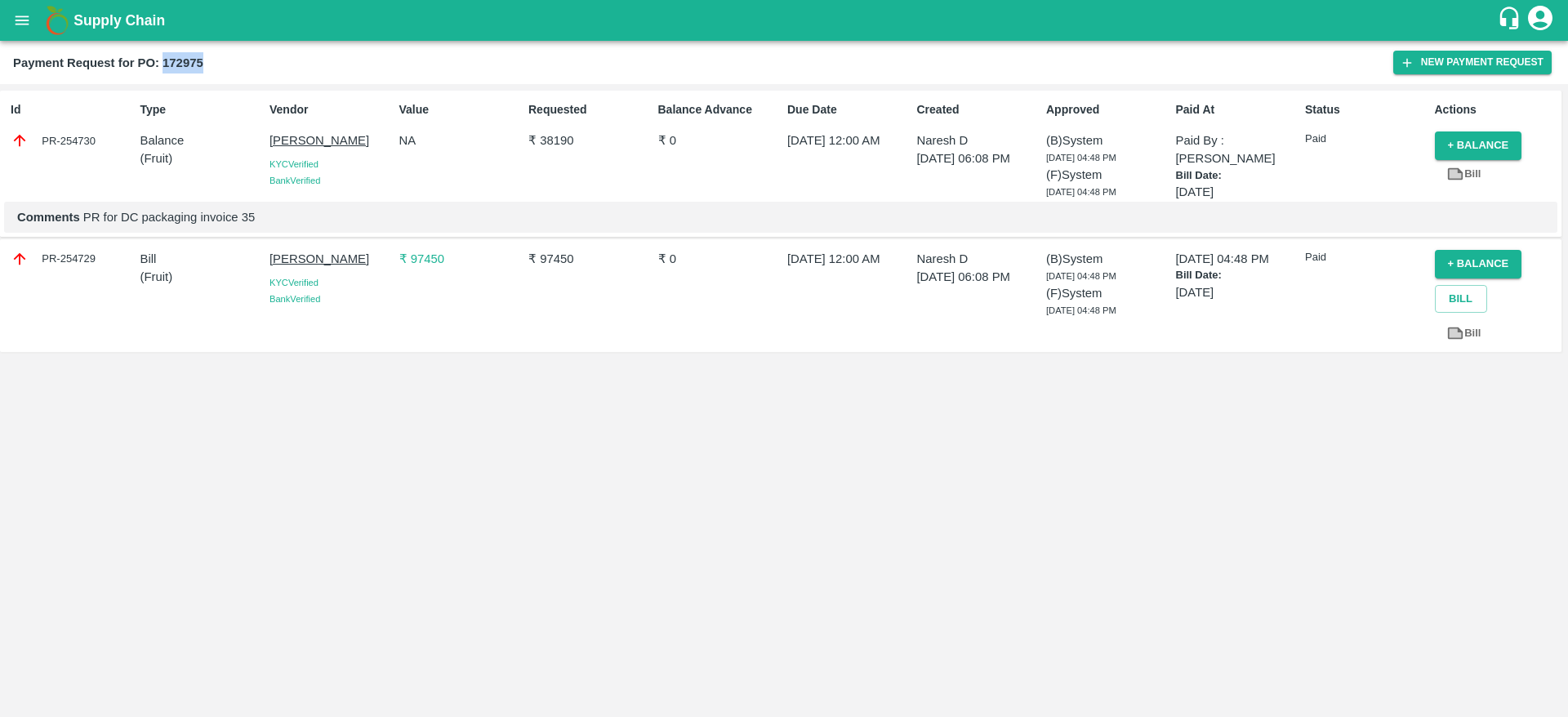
click at [186, 65] on b "Payment Request for PO: 172975" at bounding box center [108, 63] width 190 height 13
copy b "172975"
click at [21, 14] on icon "open drawer" at bounding box center [22, 21] width 18 height 18
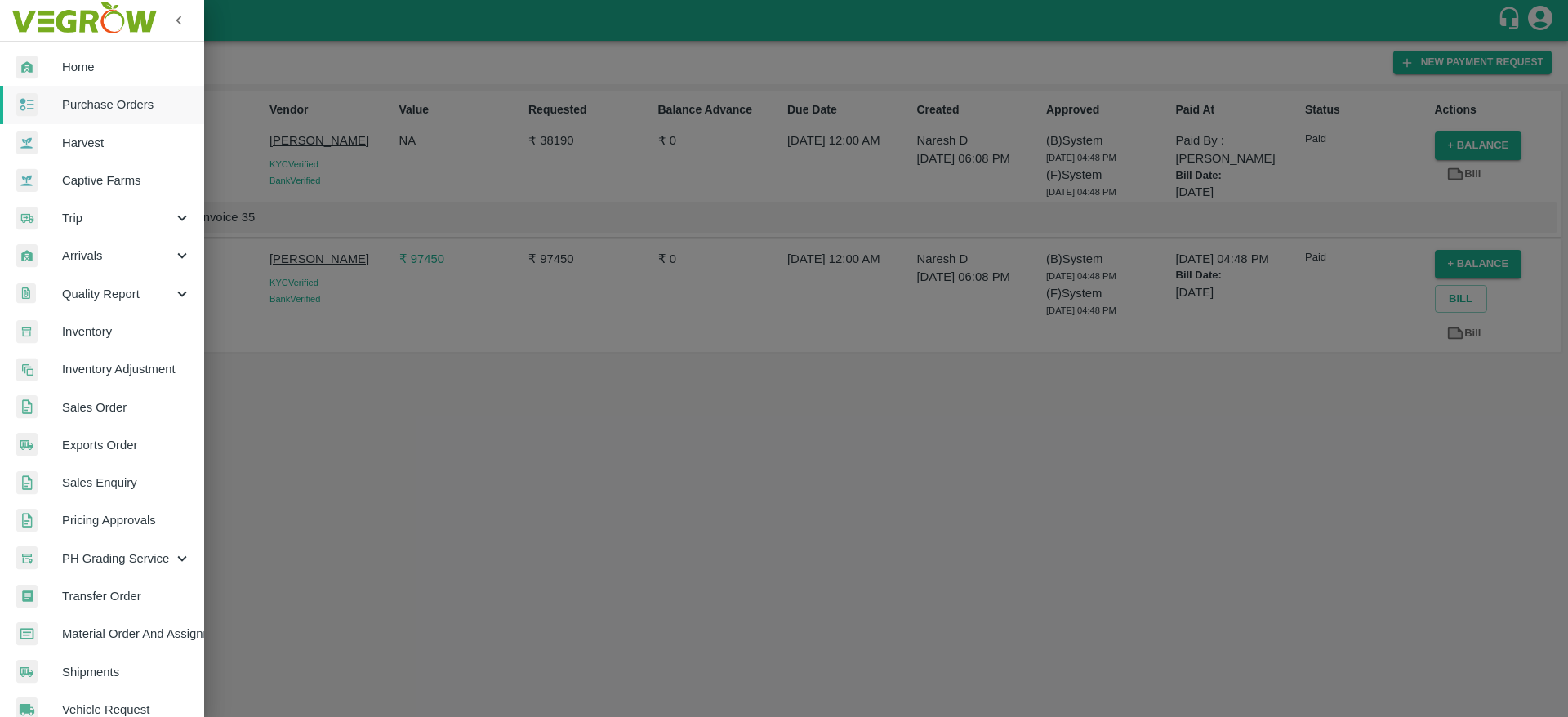
click at [71, 98] on span "Purchase Orders" at bounding box center [126, 104] width 129 height 18
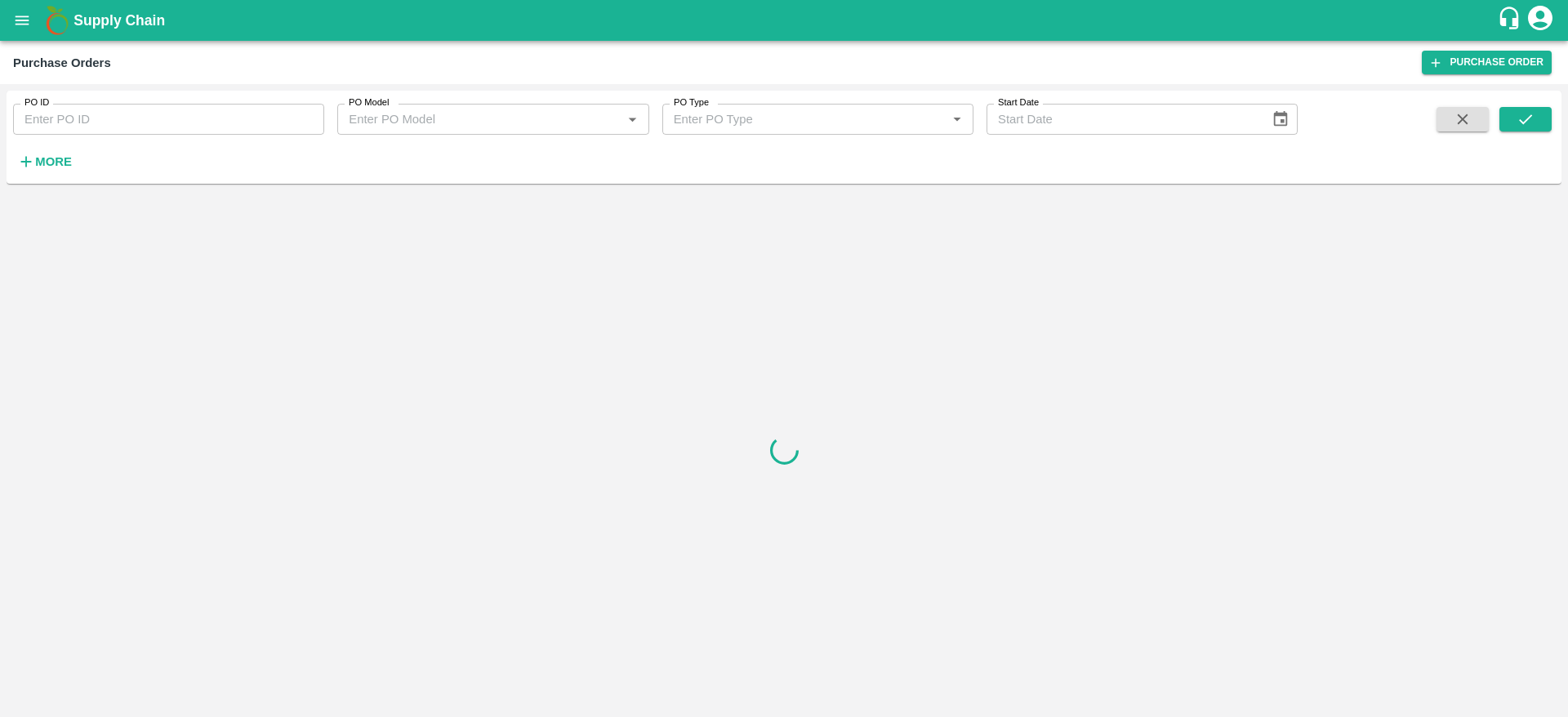
click at [90, 111] on input "PO ID" at bounding box center [169, 119] width 311 height 31
paste input "172975"
type input "172975"
click at [1512, 119] on button "submit" at bounding box center [1526, 119] width 53 height 24
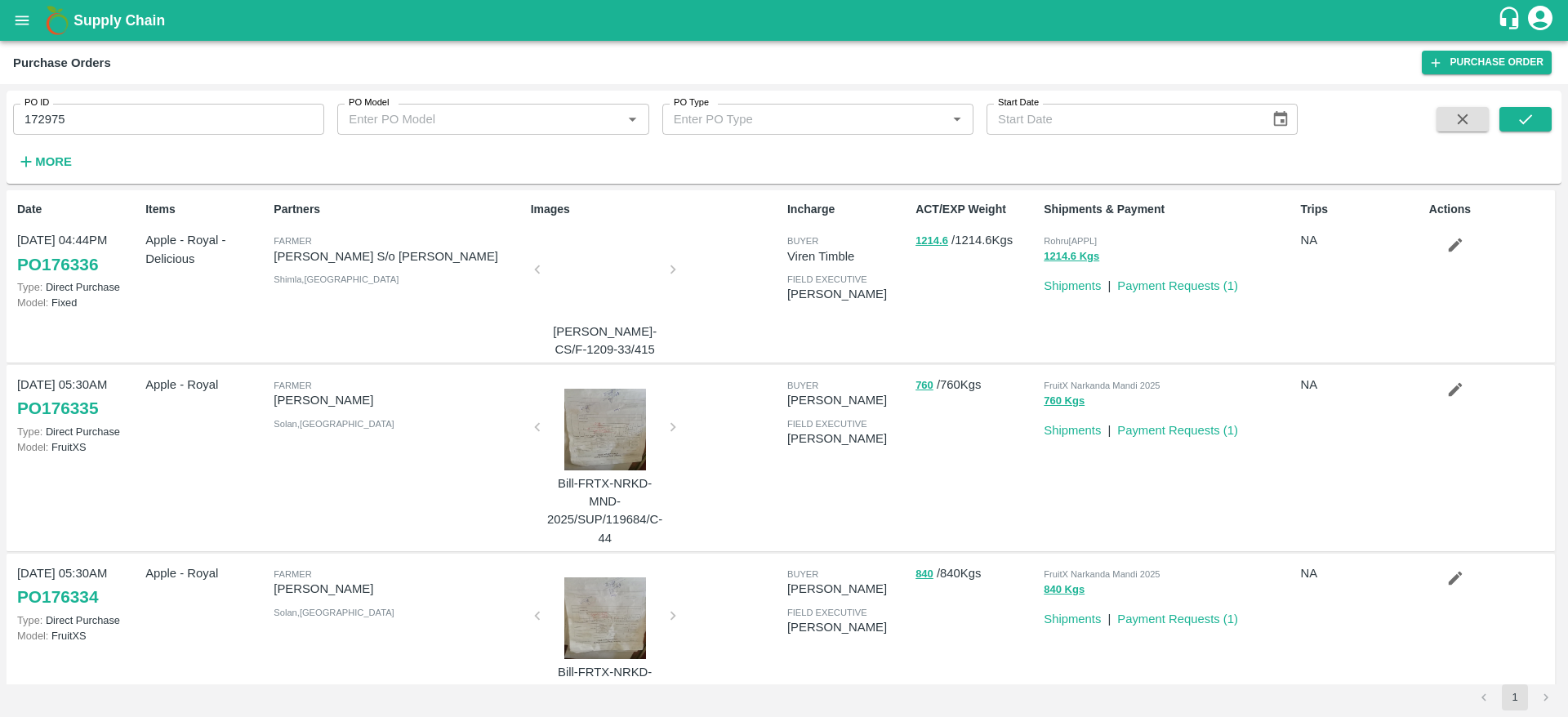
click at [38, 127] on input "172975" at bounding box center [169, 119] width 311 height 31
click at [1526, 112] on icon "submit" at bounding box center [1526, 119] width 18 height 18
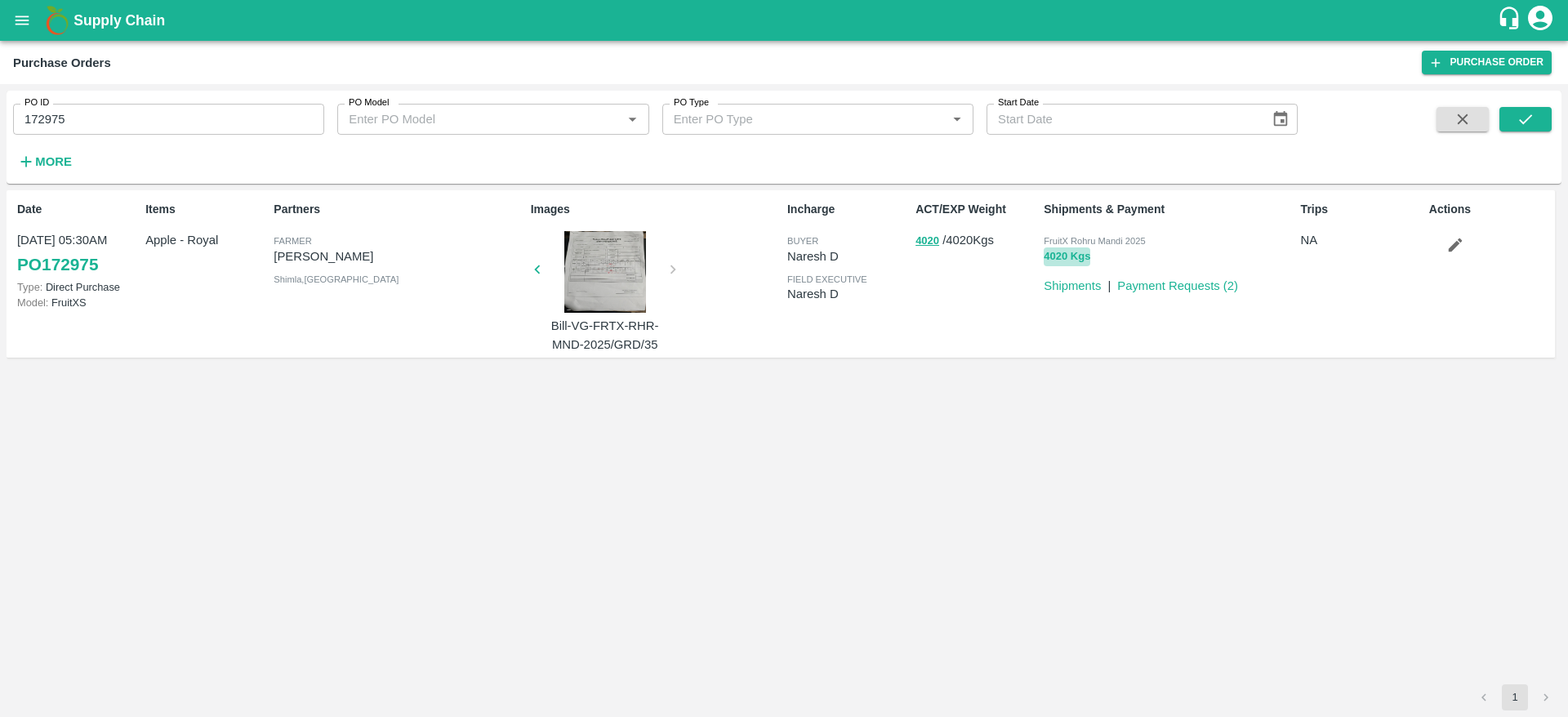
click at [1061, 254] on button "4020 Kgs" at bounding box center [1068, 256] width 46 height 19
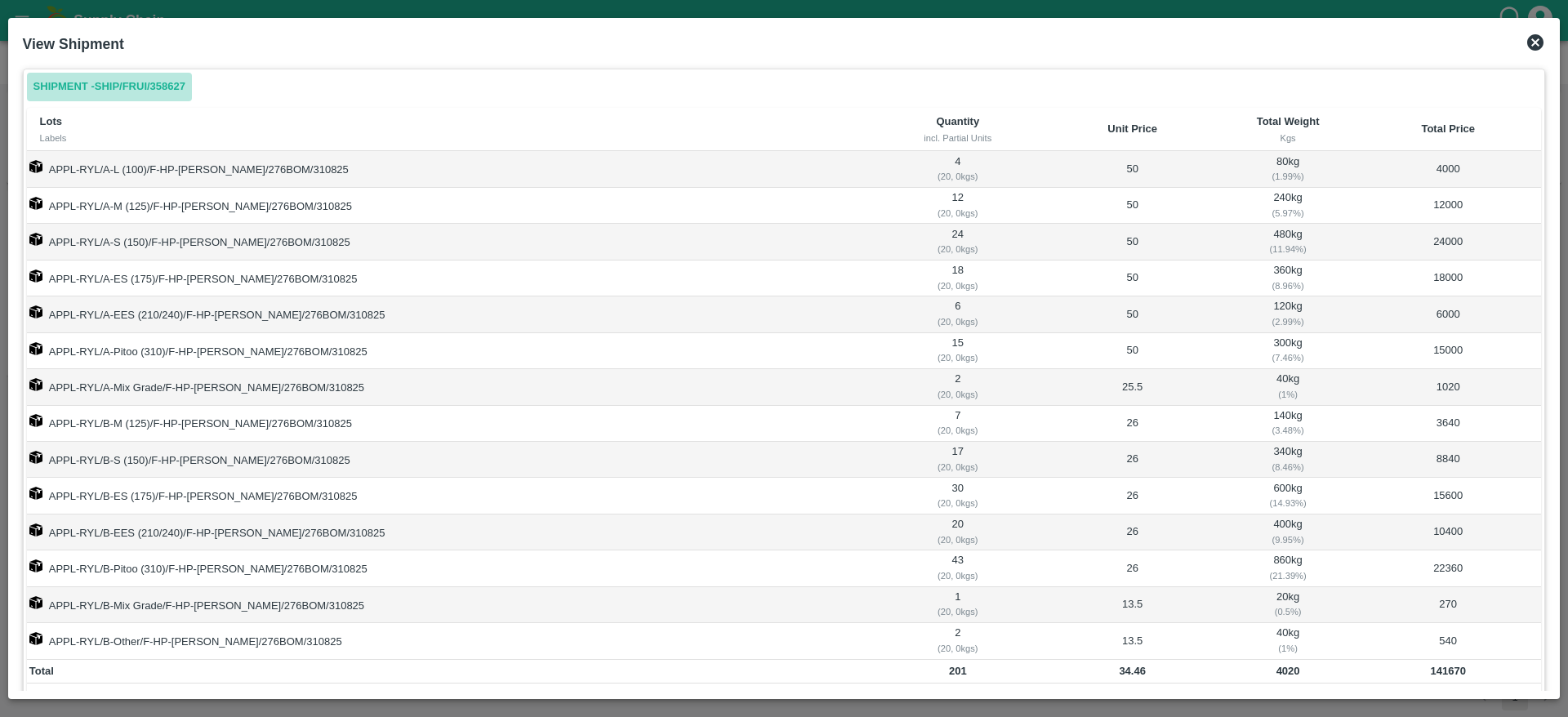
click at [164, 90] on link "Shipment - SHIP/FRUI/358627" at bounding box center [109, 87] width 165 height 29
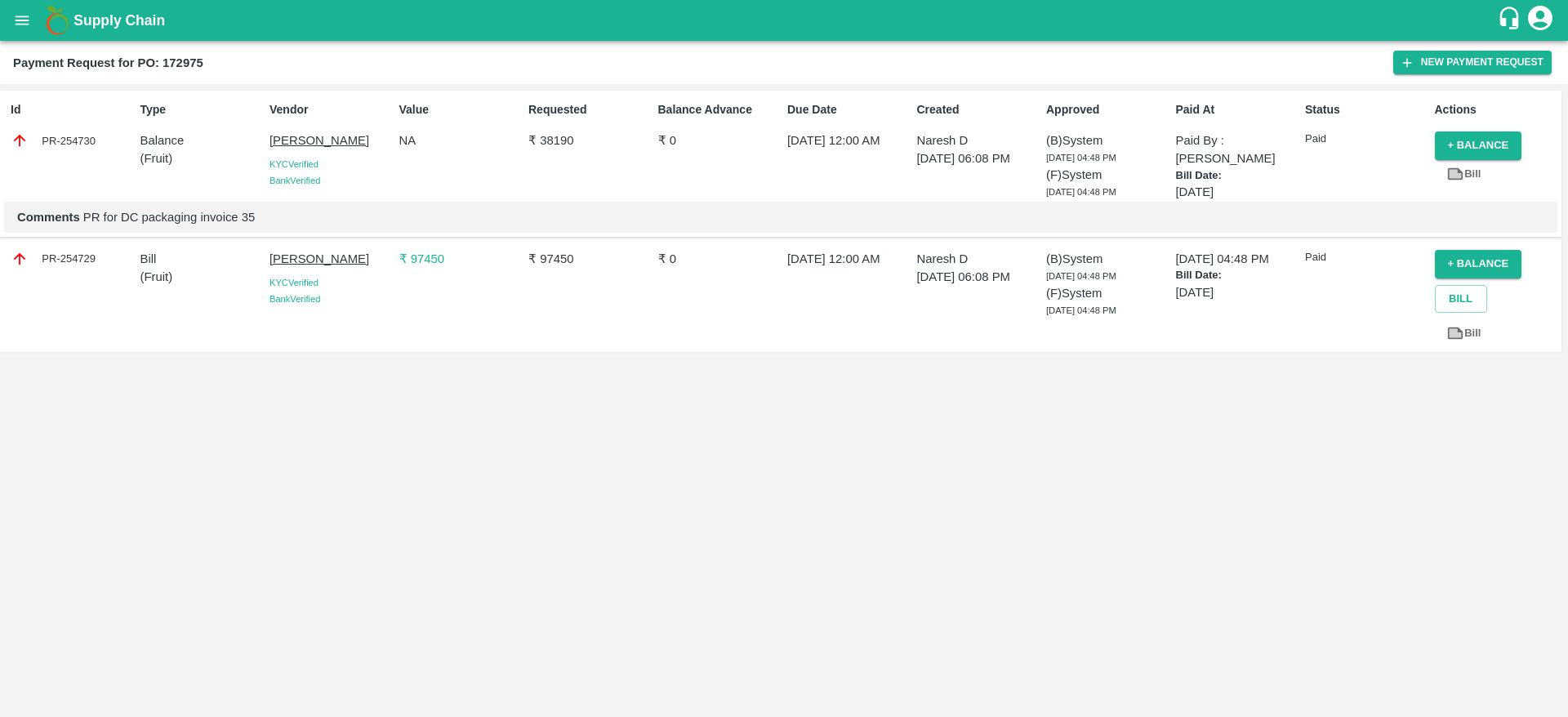
click at [72, 140] on div "PR-254730" at bounding box center [71, 140] width 122 height 18
copy div "254730"
